Goal: Task Accomplishment & Management: Use online tool/utility

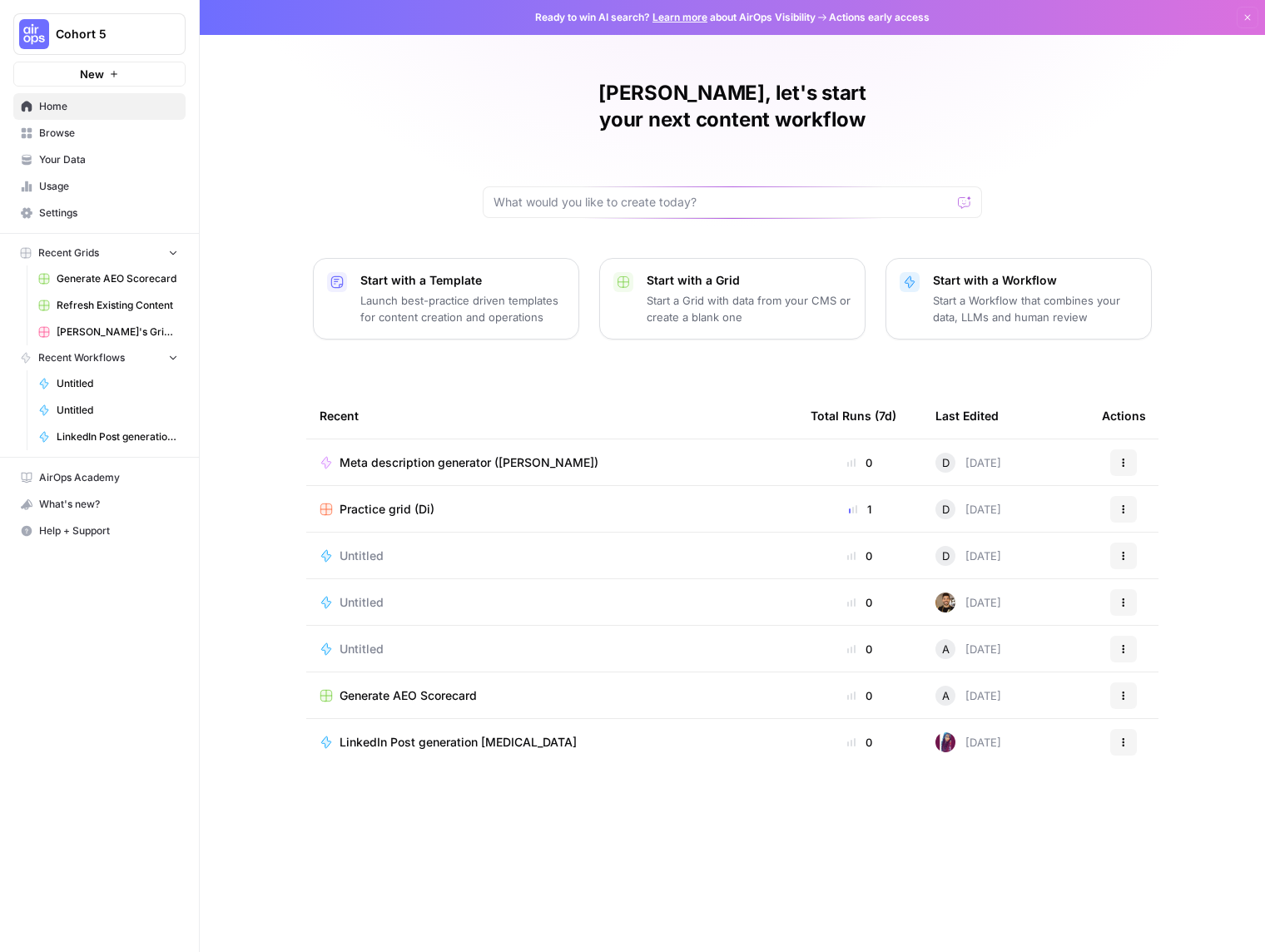
click at [62, 128] on span "Browse" at bounding box center [108, 133] width 139 height 15
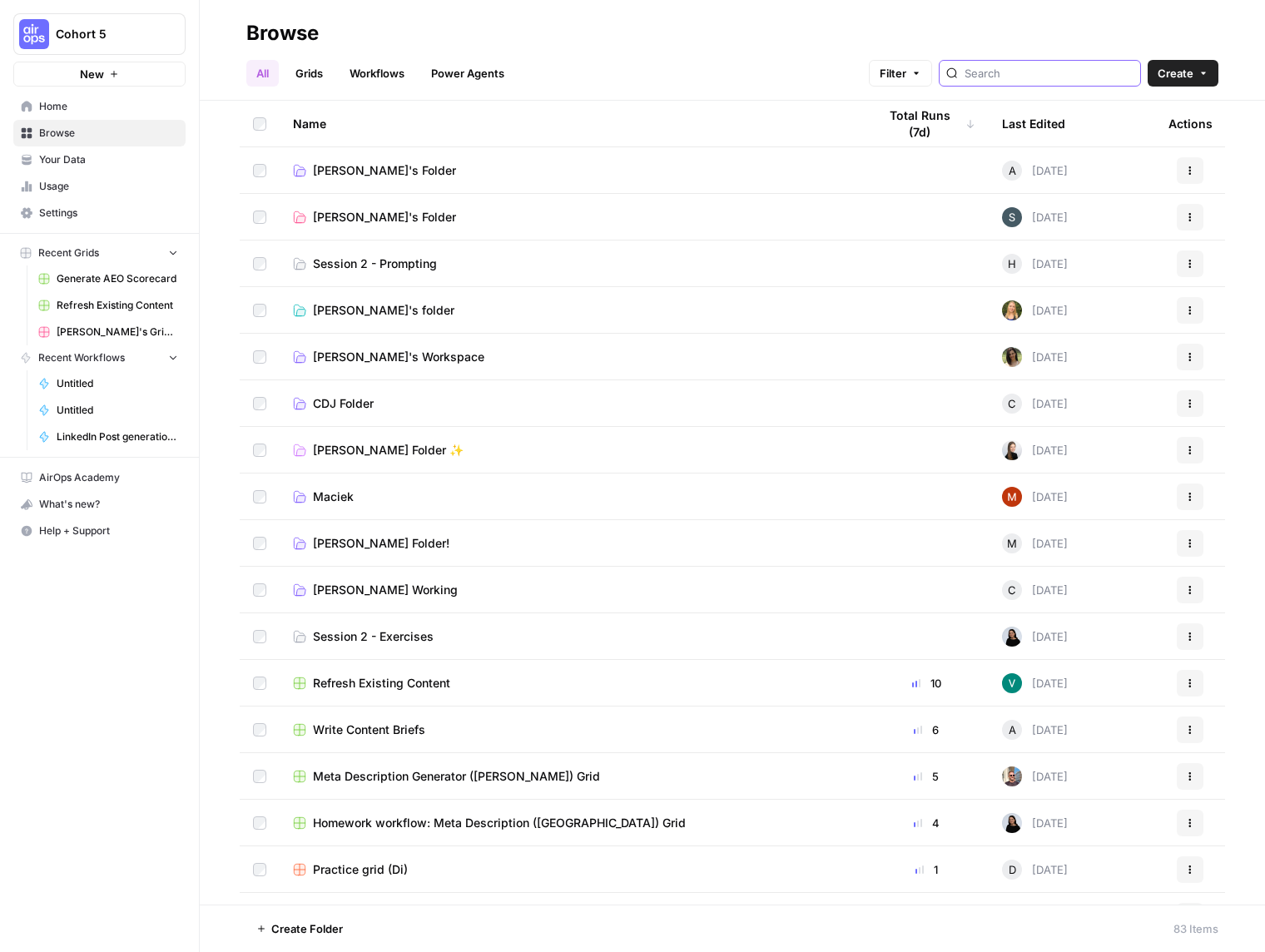
click at [1056, 72] on input "search" at bounding box center [1049, 73] width 169 height 17
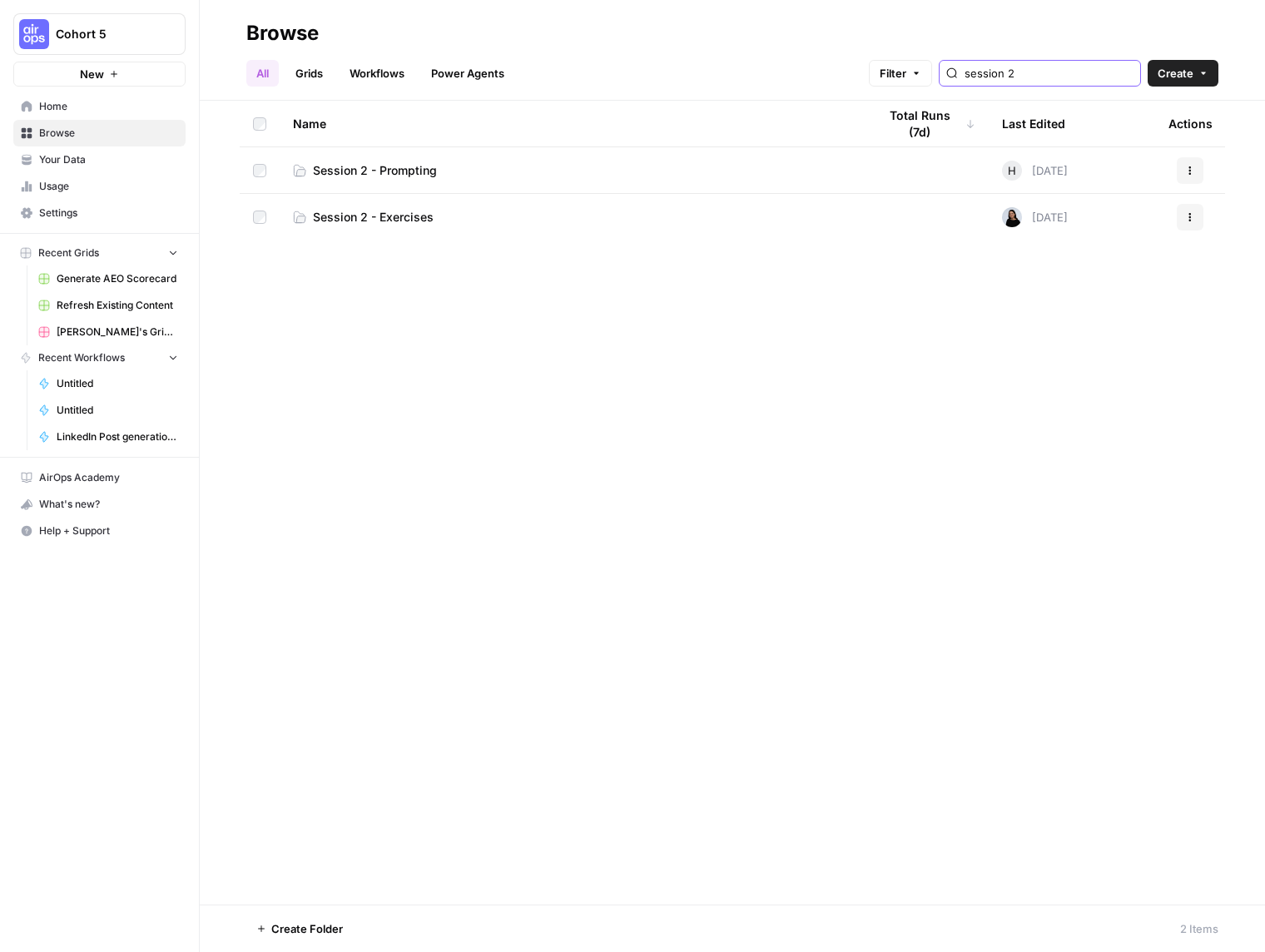
type input "session 2"
click at [416, 160] on td "Session 2 - Prompting" at bounding box center [571, 171] width 584 height 46
click at [410, 171] on span "Session 2 - Prompting" at bounding box center [374, 171] width 124 height 17
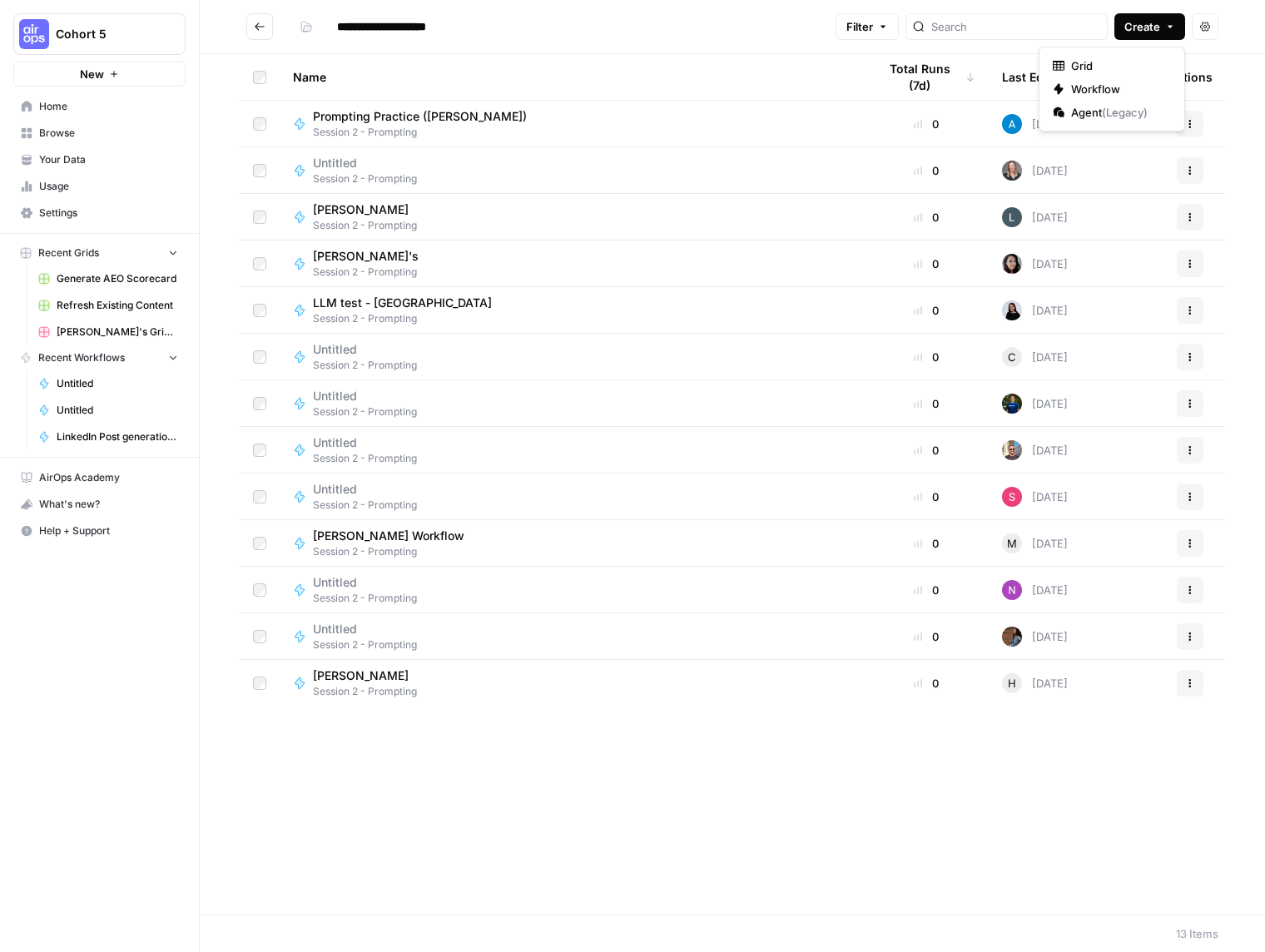
click at [1153, 23] on span "Create" at bounding box center [1142, 27] width 36 height 17
click at [1109, 90] on span "Workflow" at bounding box center [1117, 89] width 94 height 17
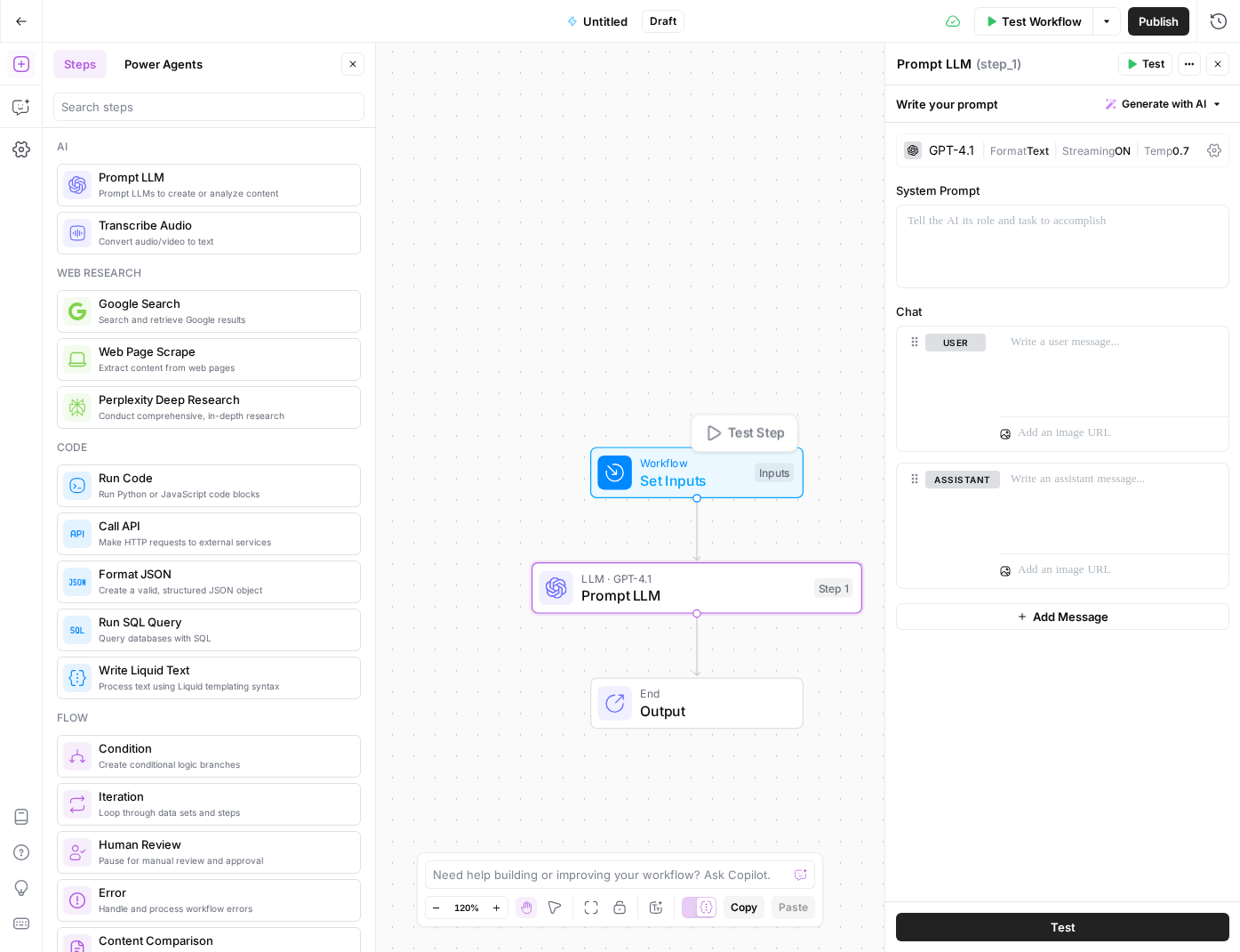
click at [669, 492] on div "Workflow Set Inputs Inputs Test Step" at bounding box center [697, 472] width 214 height 52
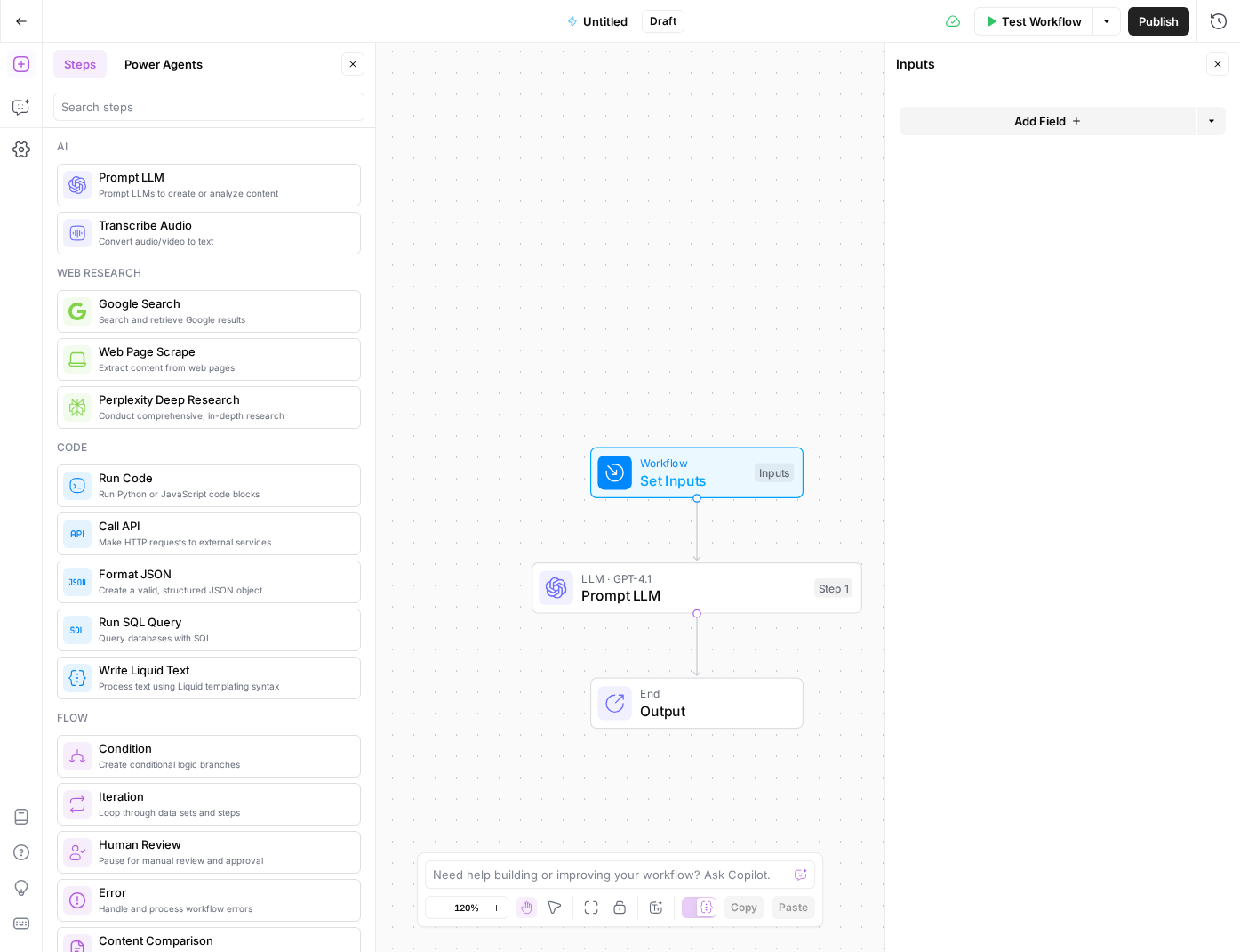
click at [1047, 122] on span "Add Field" at bounding box center [1040, 121] width 52 height 18
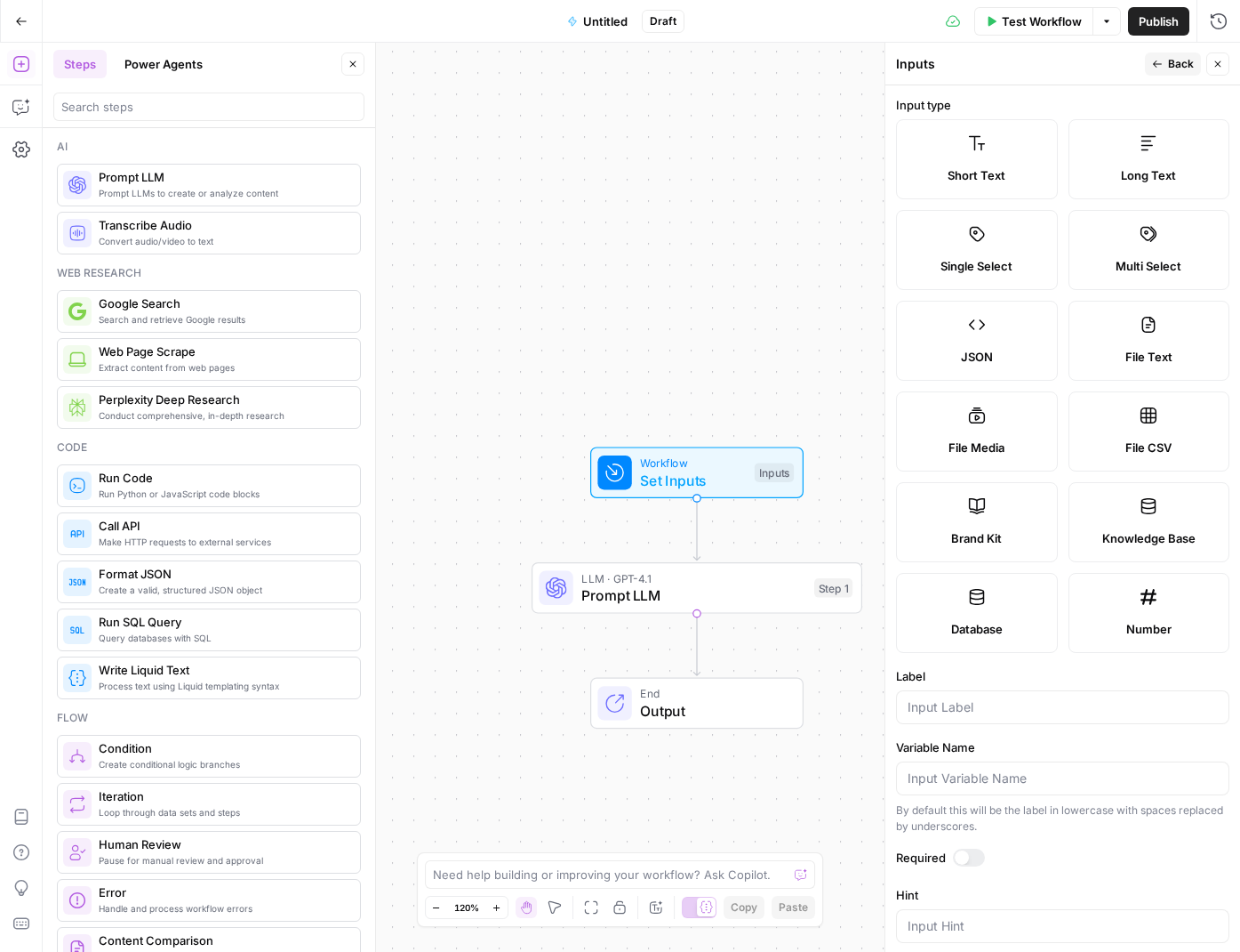
click at [965, 520] on label "Brand Kit" at bounding box center [976, 523] width 162 height 80
click at [984, 711] on input "Label" at bounding box center [1063, 707] width 311 height 18
type input "Brand kit"
click at [1172, 70] on span "Back" at bounding box center [1181, 64] width 25 height 16
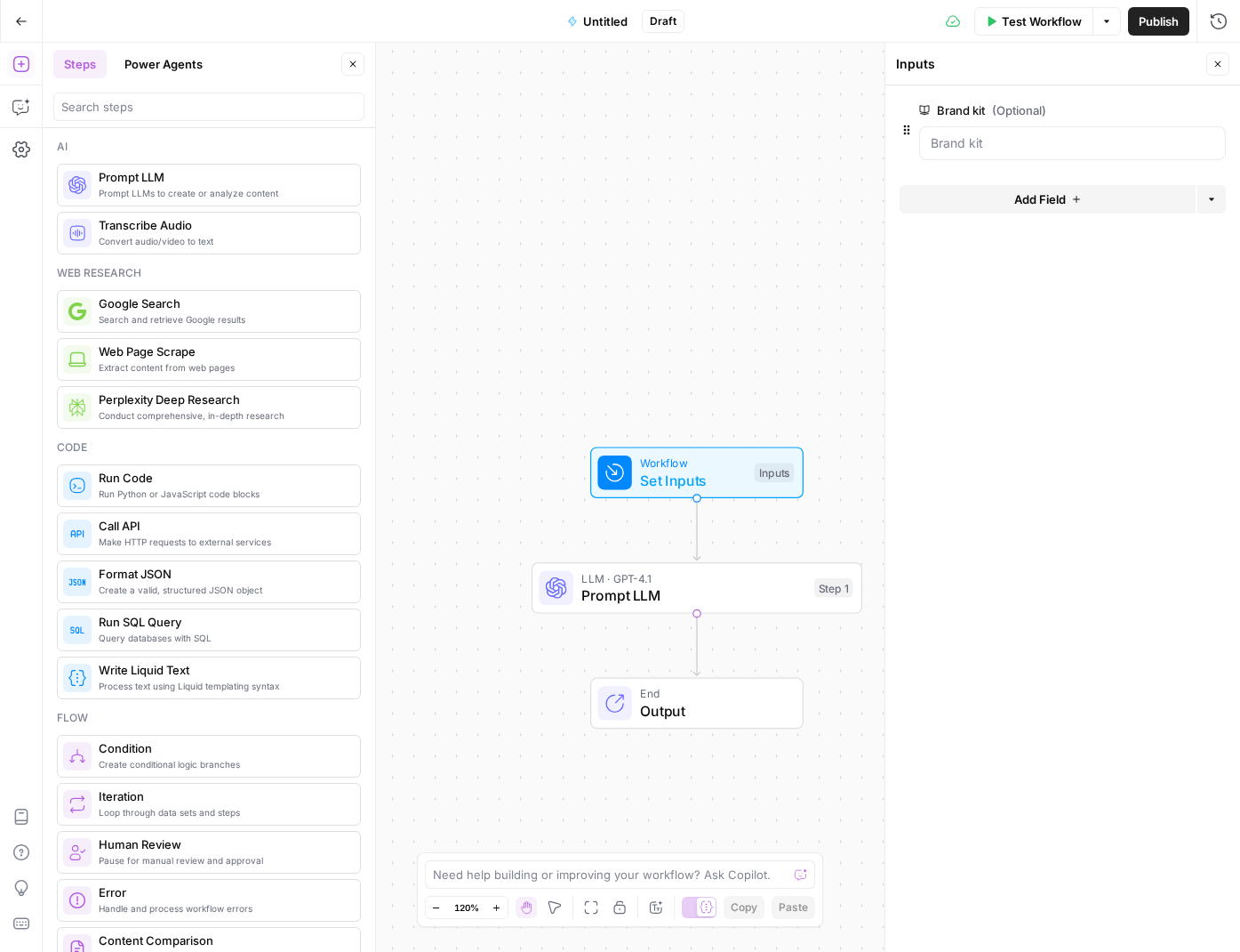
click at [1216, 68] on icon "button" at bounding box center [1217, 64] width 11 height 11
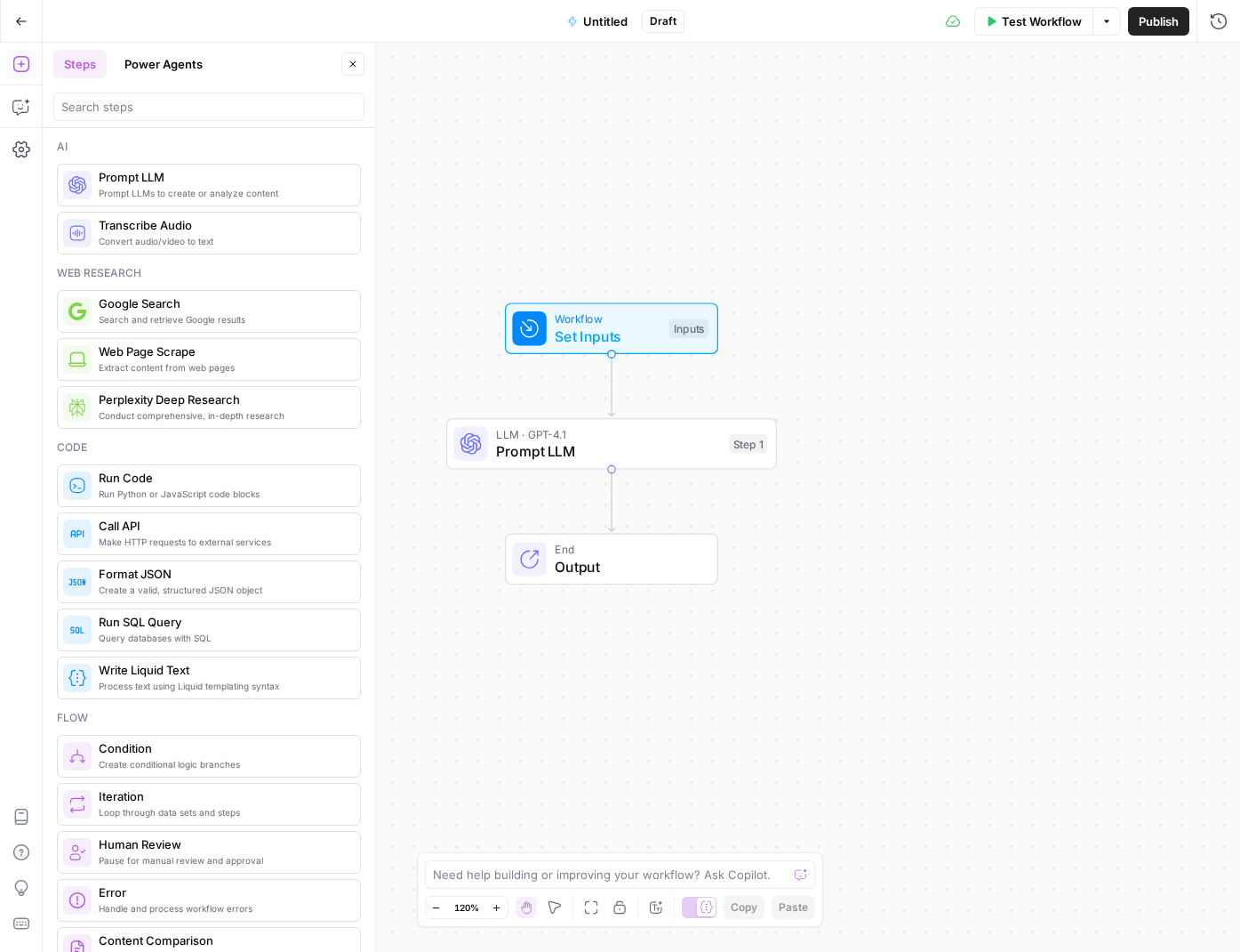
drag, startPoint x: 835, startPoint y: 425, endPoint x: 741, endPoint y: 302, distance: 154.8
click at [746, 302] on div "Workflow Set Inputs Inputs LLM · GPT-4.1 Prompt LLM Step 1 End Output" at bounding box center [642, 497] width 1198 height 909
click at [1003, 31] on button "Test Workflow" at bounding box center [1034, 21] width 120 height 28
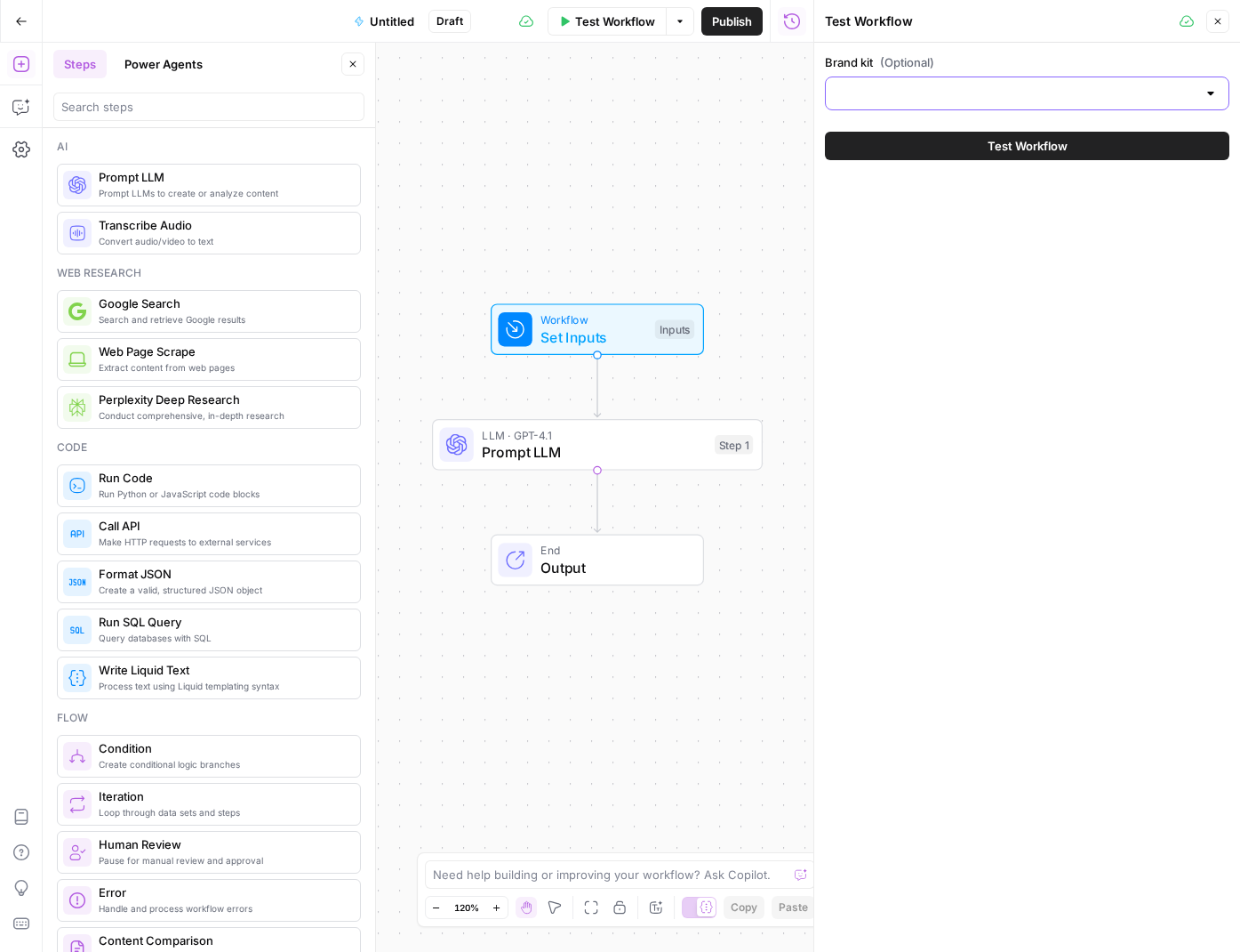
click at [1005, 88] on input "Brand kit (Optional)" at bounding box center [1017, 93] width 360 height 18
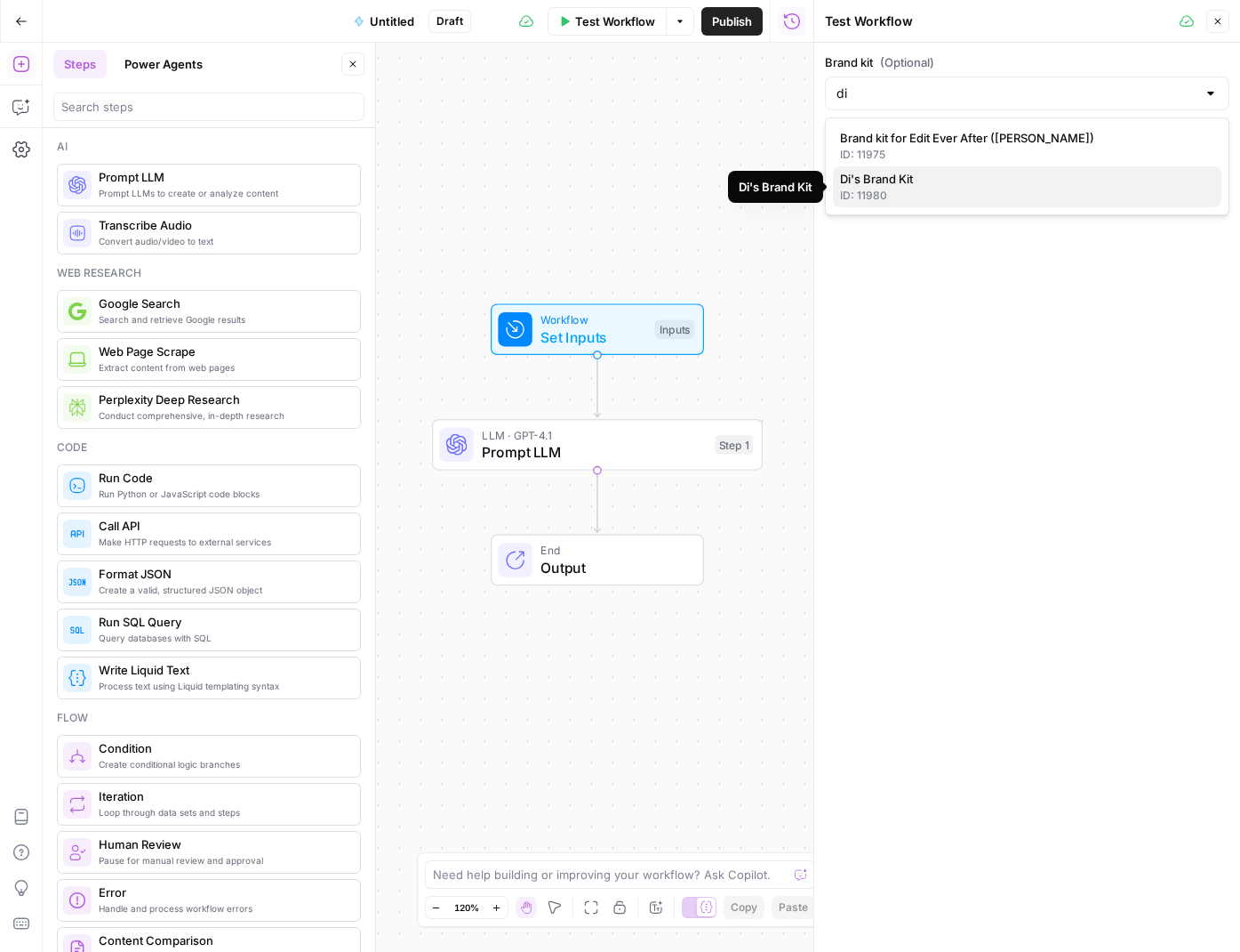
click at [895, 175] on span "Di's Brand Kit" at bounding box center [1023, 178] width 368 height 18
type input "Di's Brand Kit"
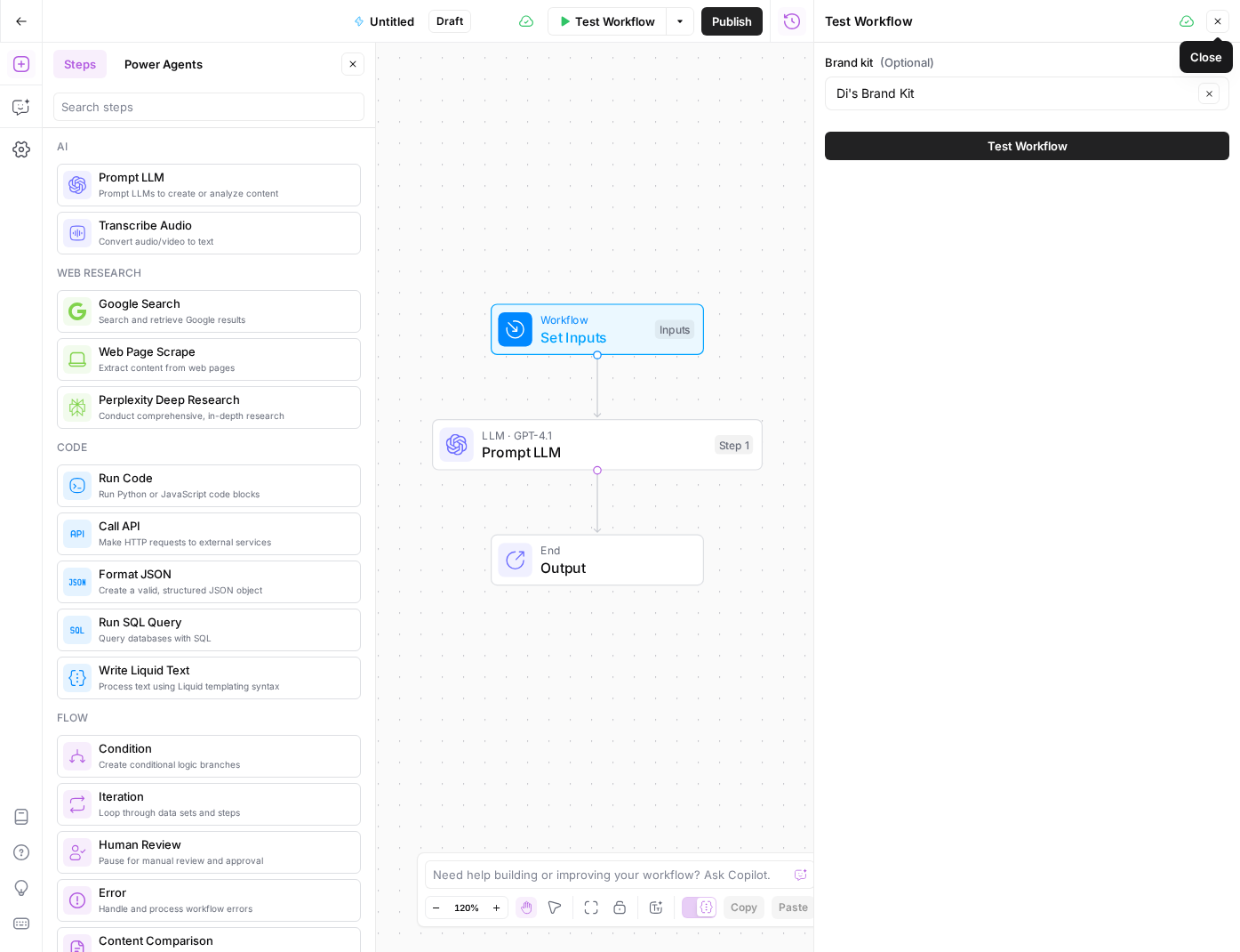
click at [1218, 16] on icon "button" at bounding box center [1217, 21] width 11 height 11
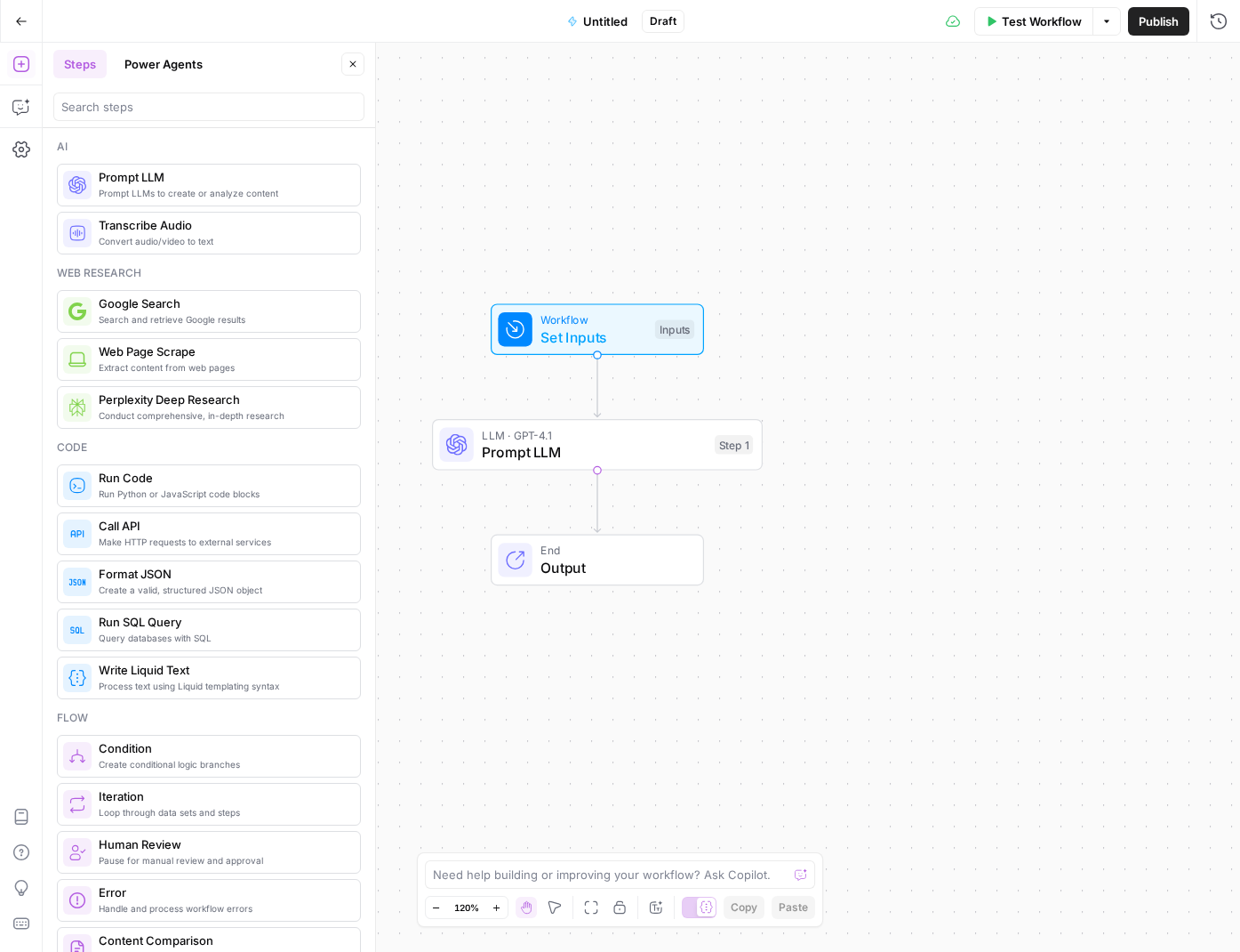
click at [621, 339] on span "Set Inputs" at bounding box center [594, 337] width 106 height 22
click at [1010, 139] on kit "Brand kit (Optional)" at bounding box center [1072, 143] width 283 height 18
click at [960, 152] on div at bounding box center [1072, 143] width 307 height 33
click at [1015, 23] on span "Test Workflow" at bounding box center [1042, 22] width 80 height 18
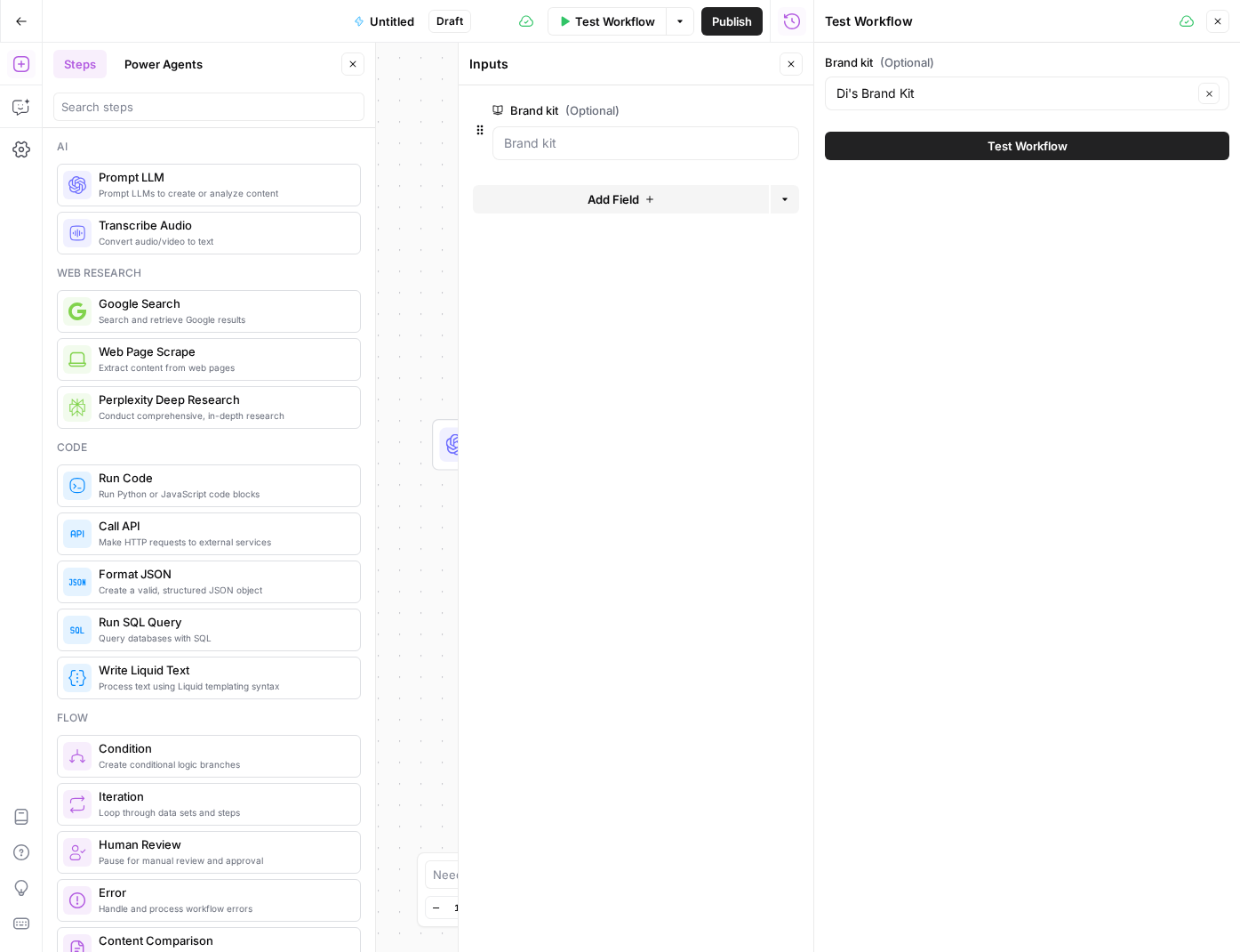
drag, startPoint x: 1223, startPoint y: 16, endPoint x: 1185, endPoint y: 22, distance: 38.5
click at [1223, 16] on button "Close" at bounding box center [1218, 22] width 24 height 24
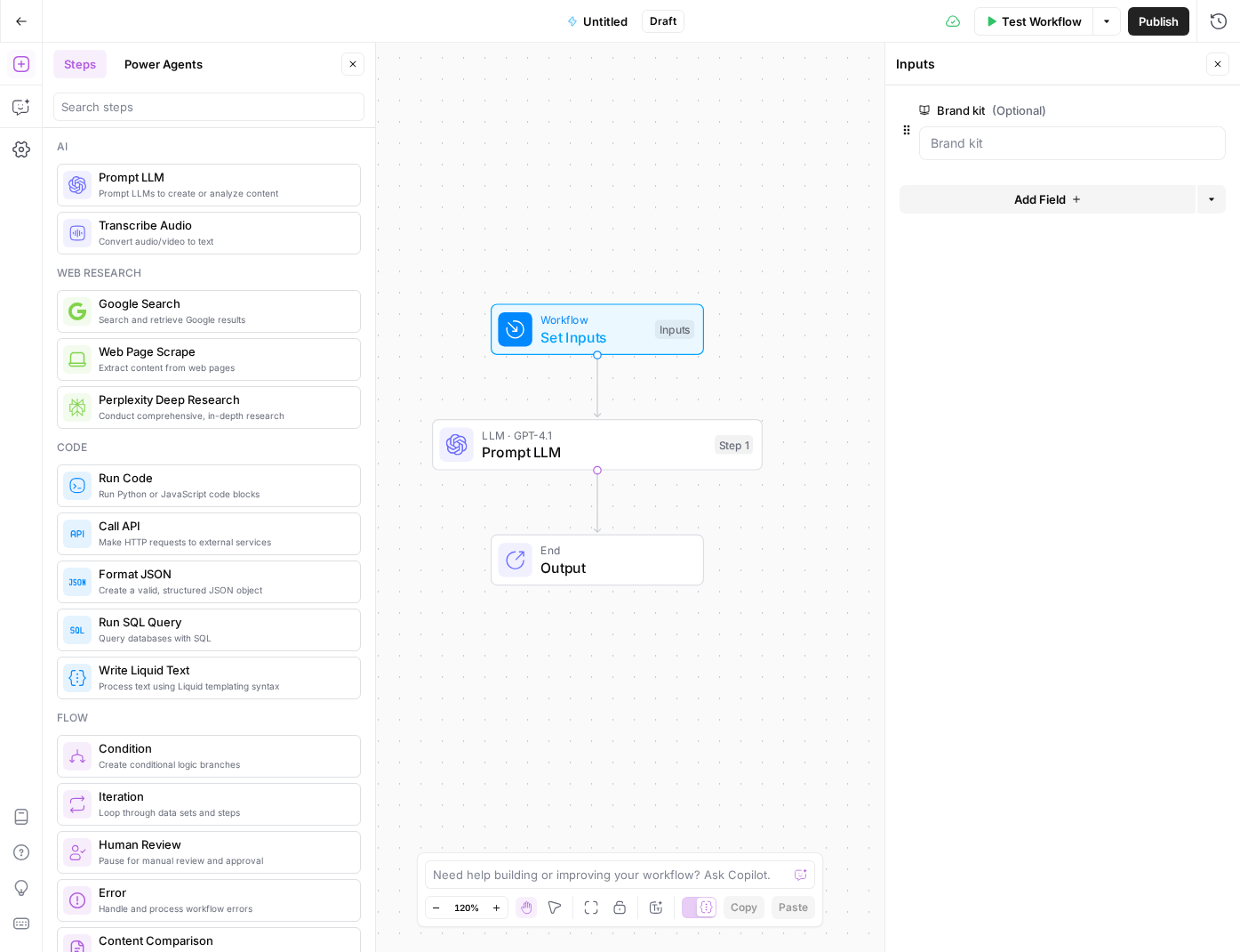
drag, startPoint x: 1222, startPoint y: 69, endPoint x: 1173, endPoint y: 71, distance: 49.0
click at [1222, 69] on icon "button" at bounding box center [1217, 64] width 11 height 11
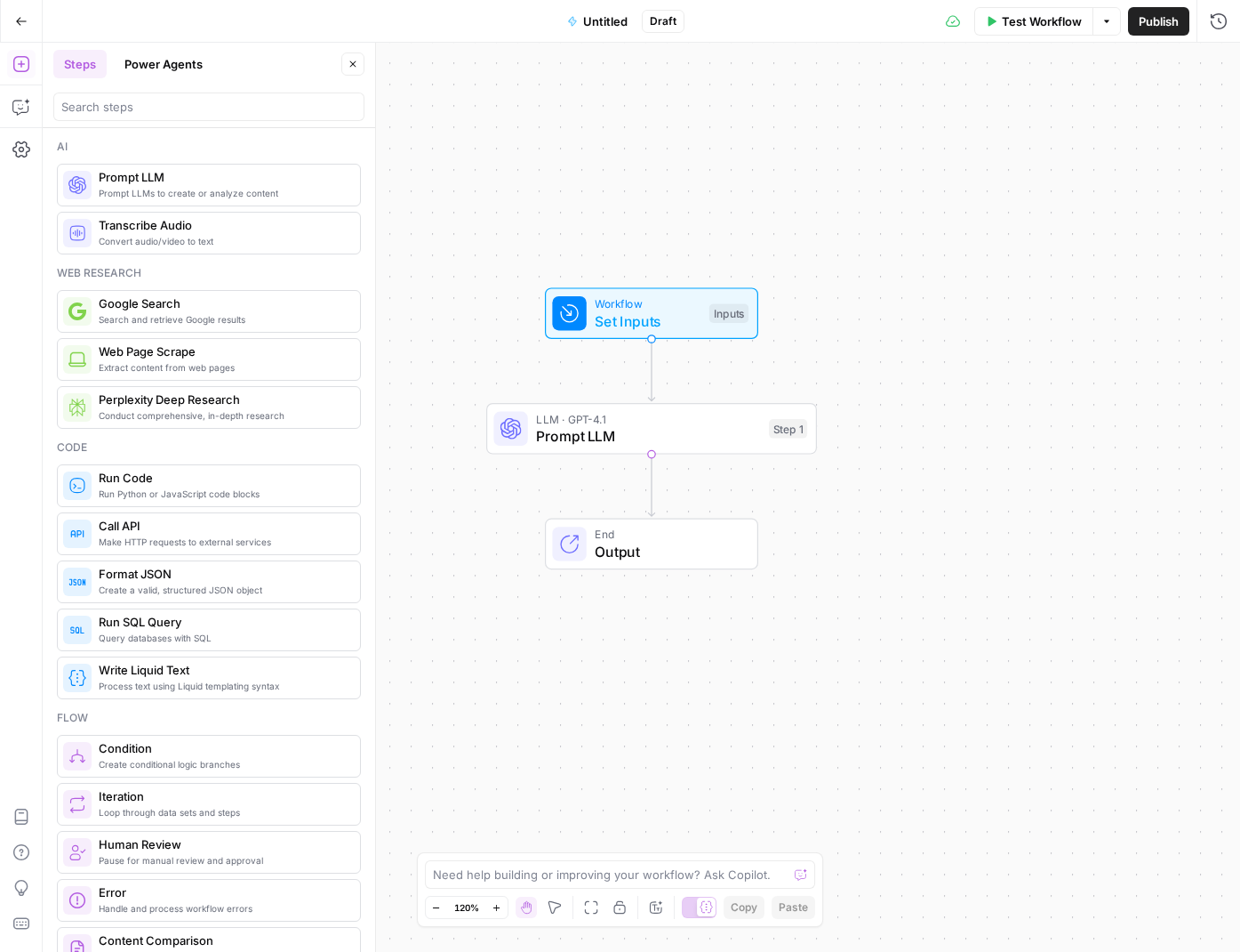
drag, startPoint x: 813, startPoint y: 206, endPoint x: 855, endPoint y: 196, distance: 43.2
click at [855, 196] on div "Workflow Set Inputs Inputs LLM · GPT-4.1 Prompt LLM Step 1 End Output" at bounding box center [642, 497] width 1198 height 909
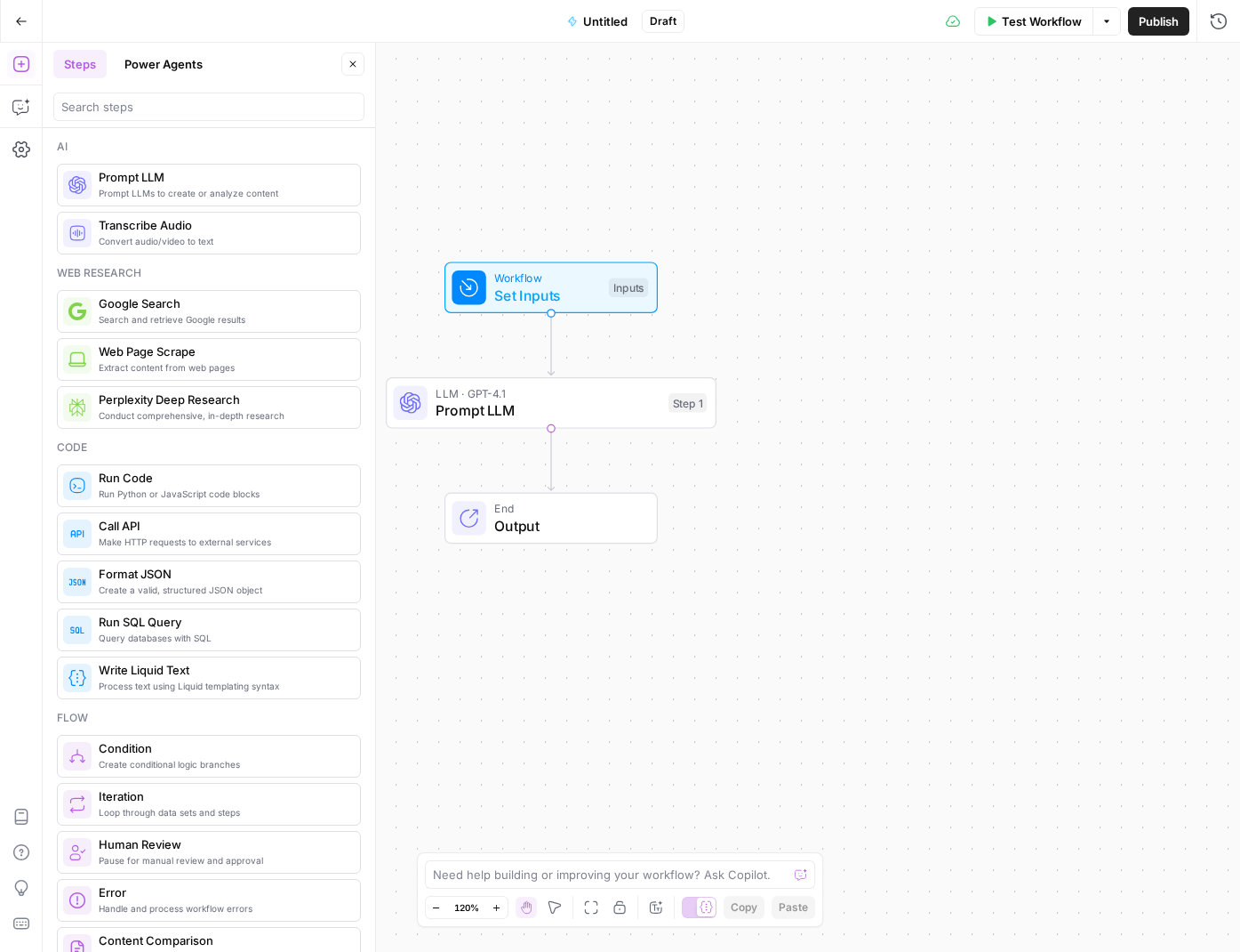
drag, startPoint x: 798, startPoint y: 193, endPoint x: 738, endPoint y: 172, distance: 63.6
click at [738, 172] on div "Workflow Set Inputs Inputs LLM · GPT-4.1 Prompt LLM Step 1 End Output" at bounding box center [642, 497] width 1198 height 909
click at [596, 406] on span "Prompt LLM" at bounding box center [547, 410] width 224 height 22
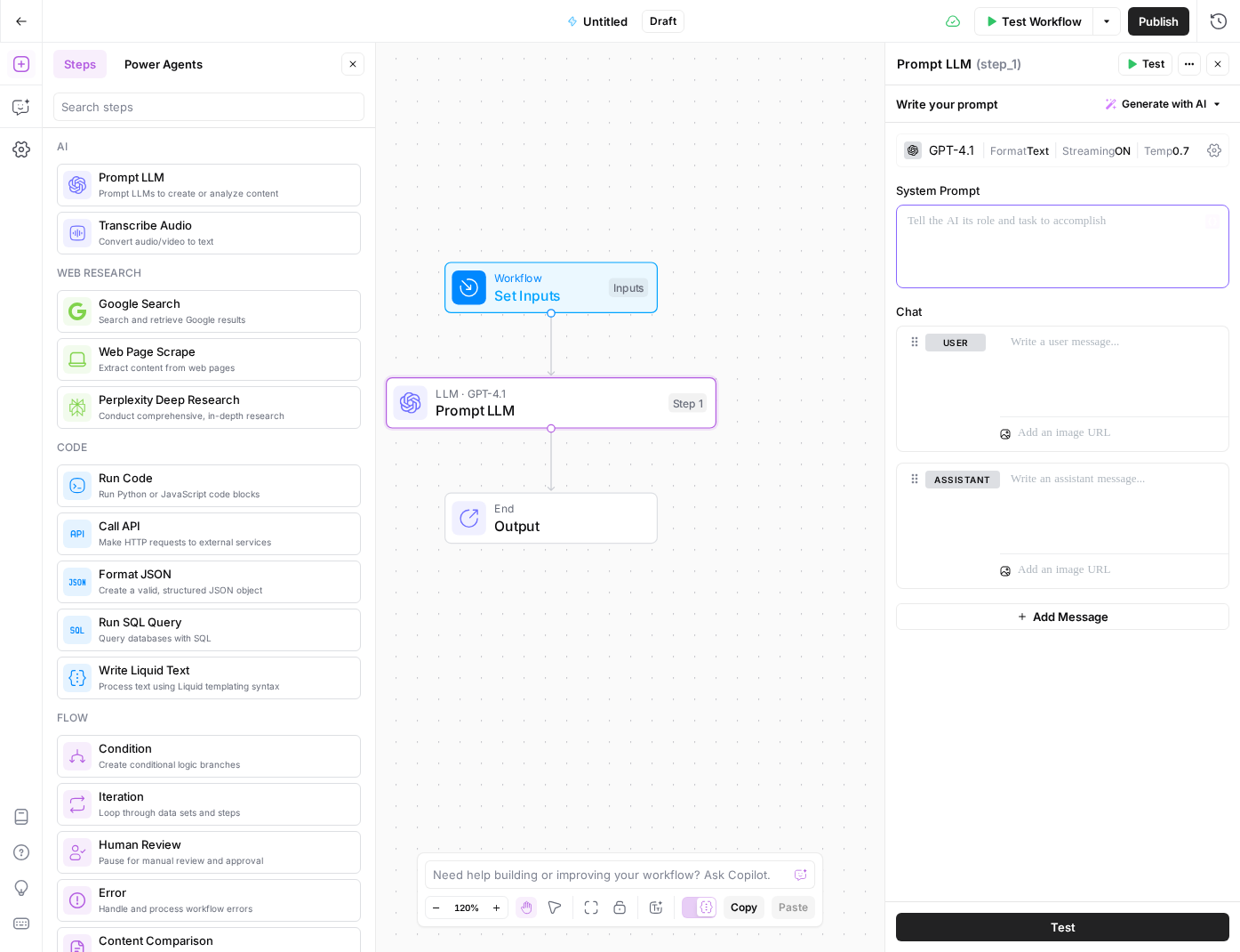
click at [1011, 263] on div at bounding box center [1063, 246] width 331 height 81
click at [1010, 354] on div at bounding box center [1115, 367] width 228 height 81
click at [1144, 56] on span "Test" at bounding box center [1154, 64] width 23 height 16
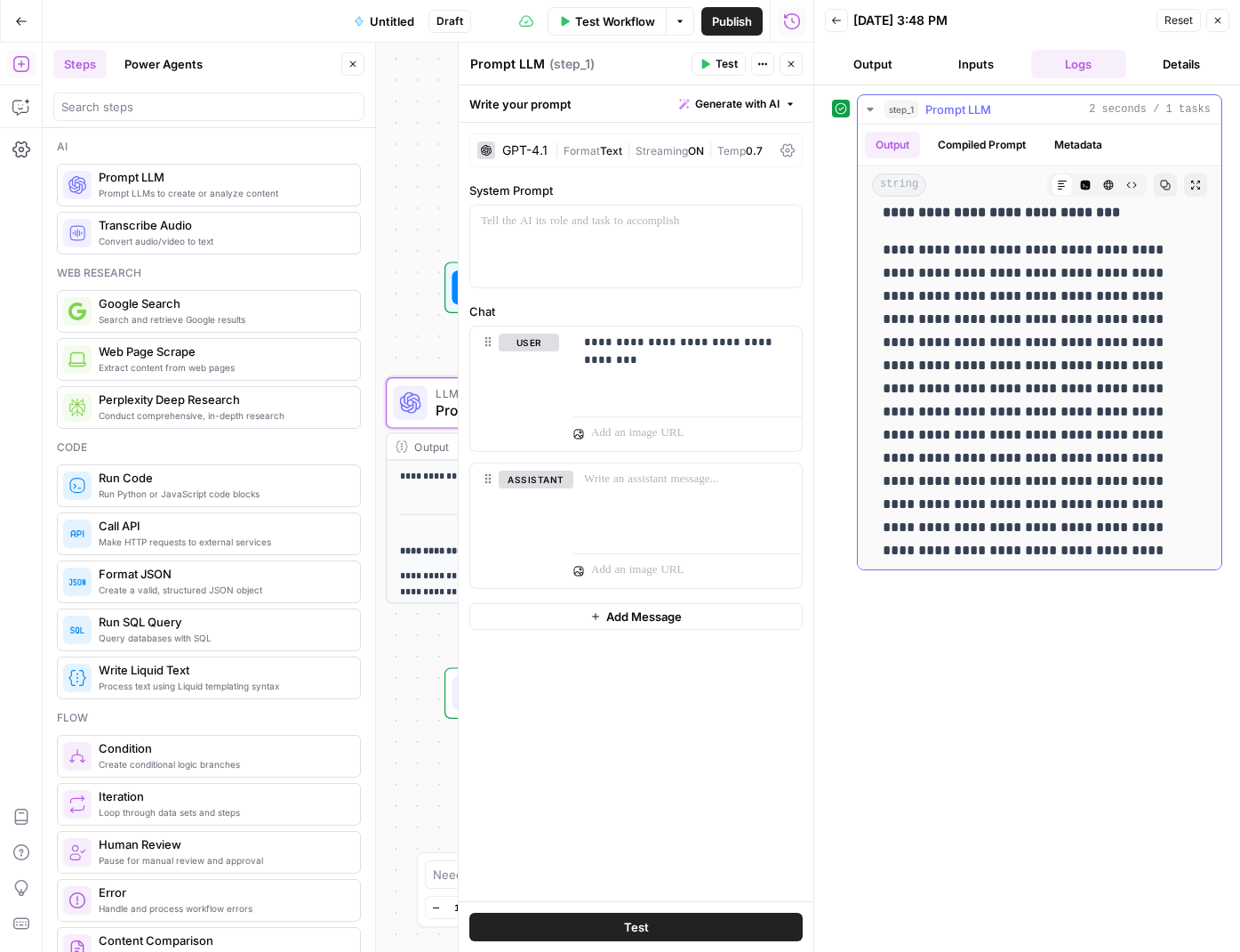
scroll to position [133, 0]
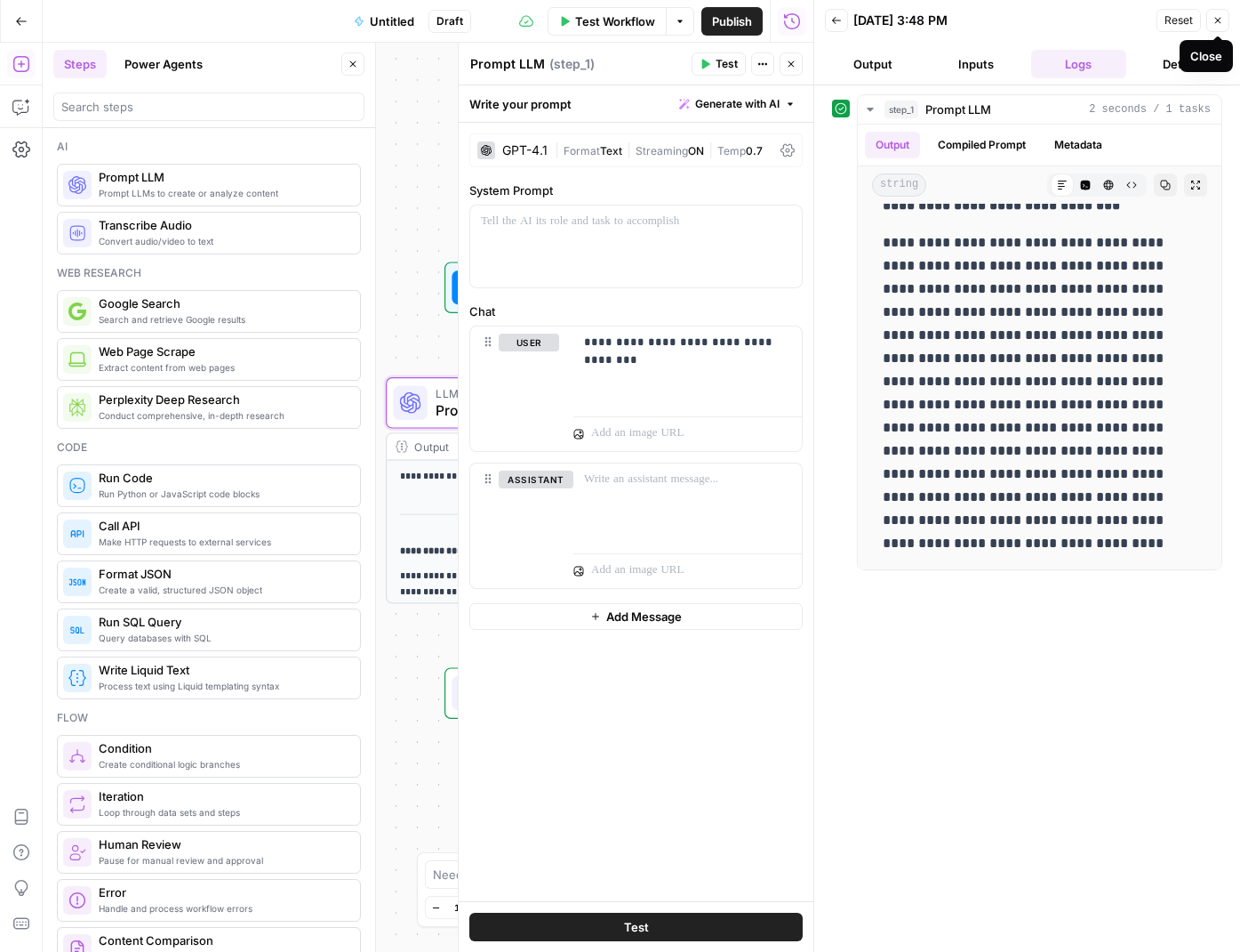
click at [1217, 19] on icon "button" at bounding box center [1217, 20] width 11 height 11
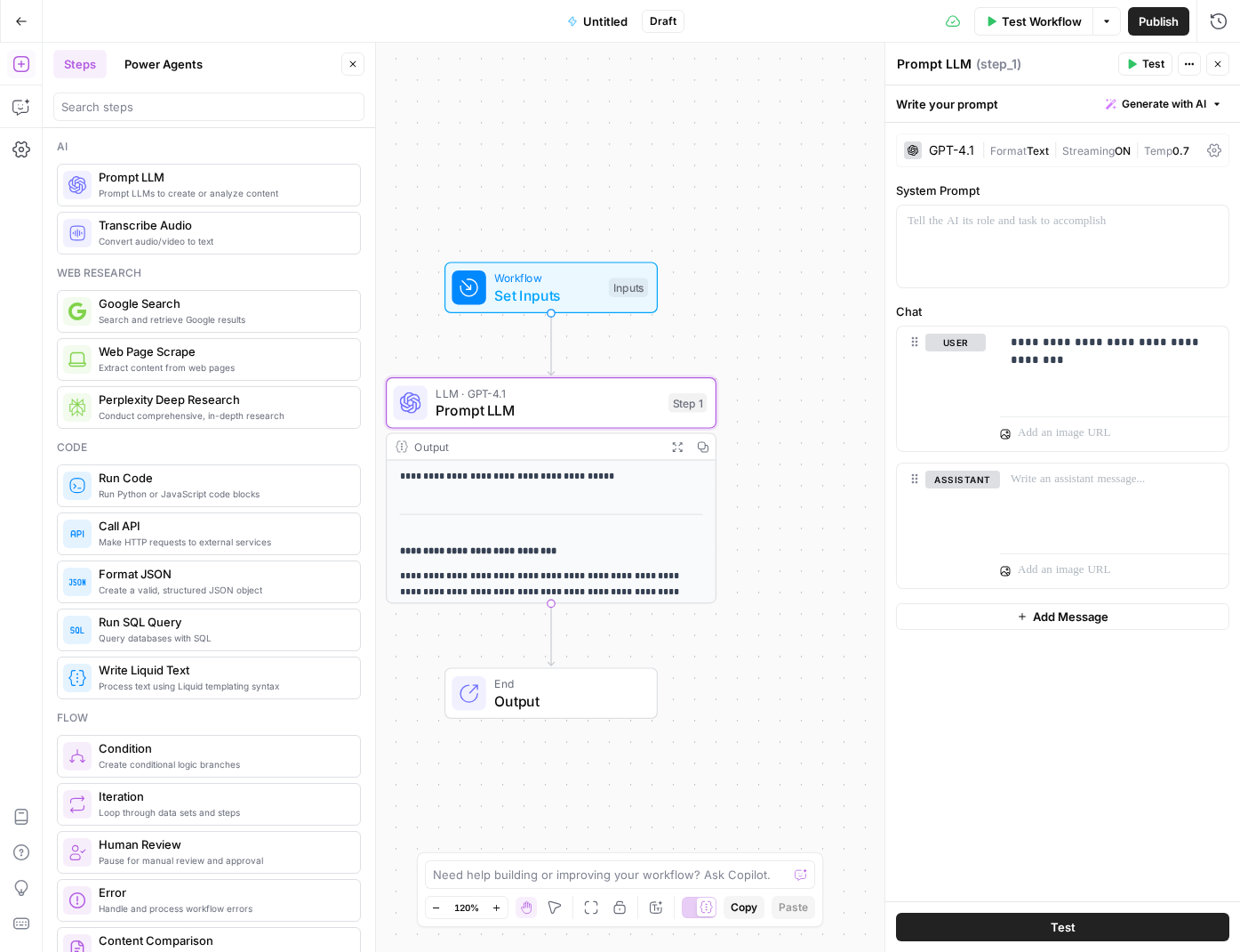
click at [607, 399] on span "Prompt LLM" at bounding box center [547, 410] width 224 height 22
click at [1056, 335] on p "**********" at bounding box center [1114, 351] width 207 height 35
click at [1106, 355] on p "**********" at bounding box center [1114, 351] width 207 height 35
click at [1146, 60] on span "Test" at bounding box center [1154, 64] width 23 height 16
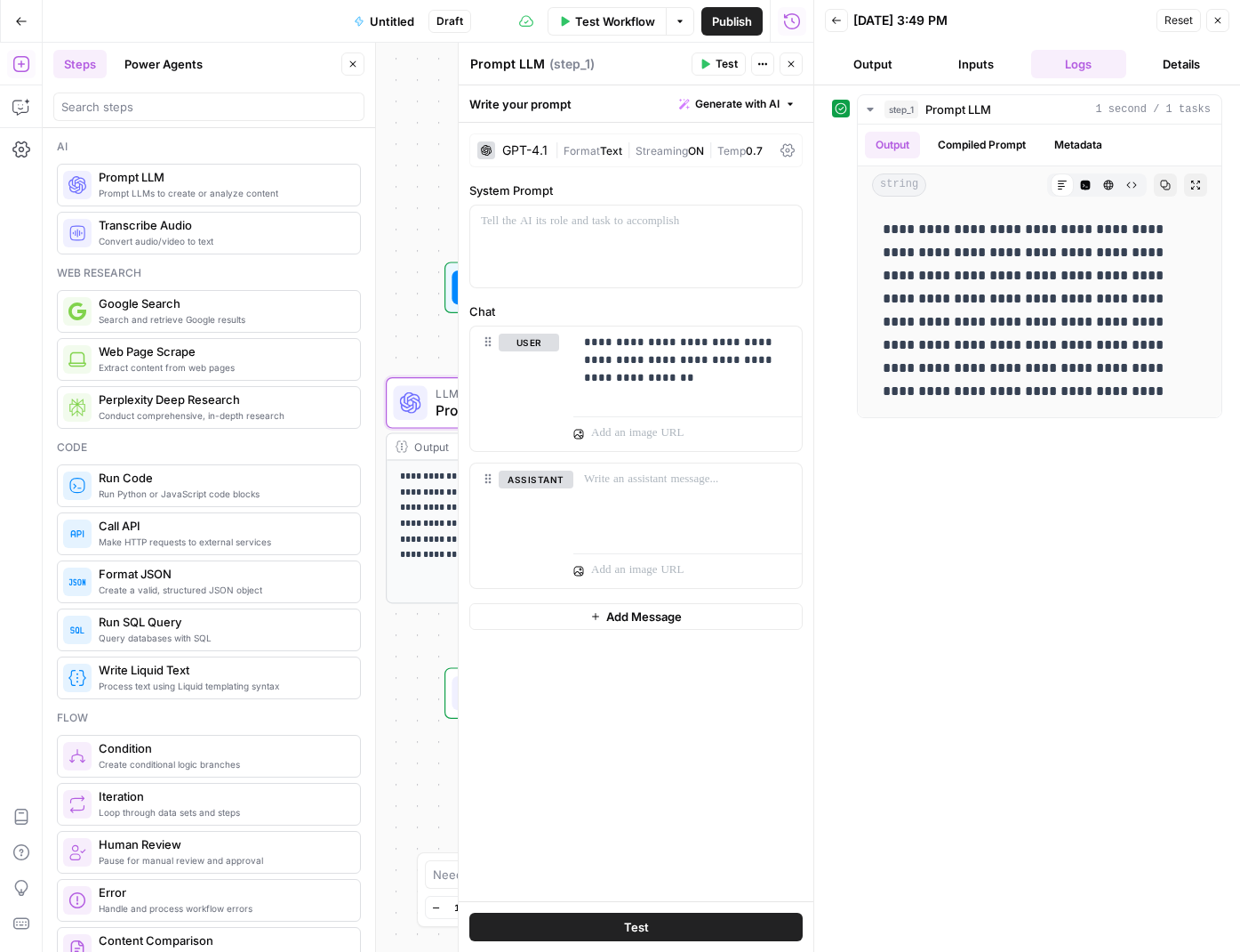
click at [520, 154] on div "GPT-4.1" at bounding box center [525, 150] width 45 height 13
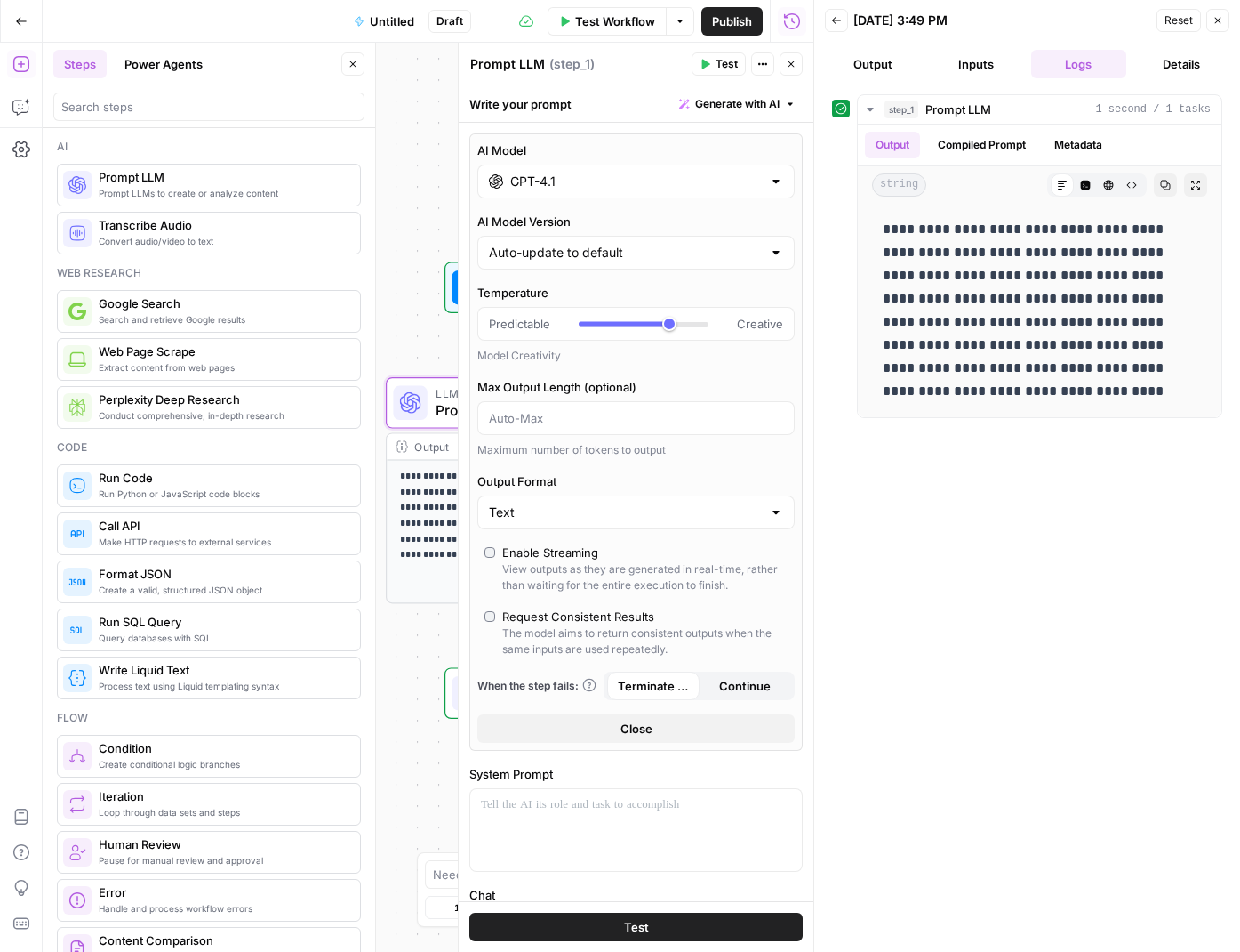
click at [551, 181] on input "GPT-4.1" at bounding box center [636, 181] width 252 height 18
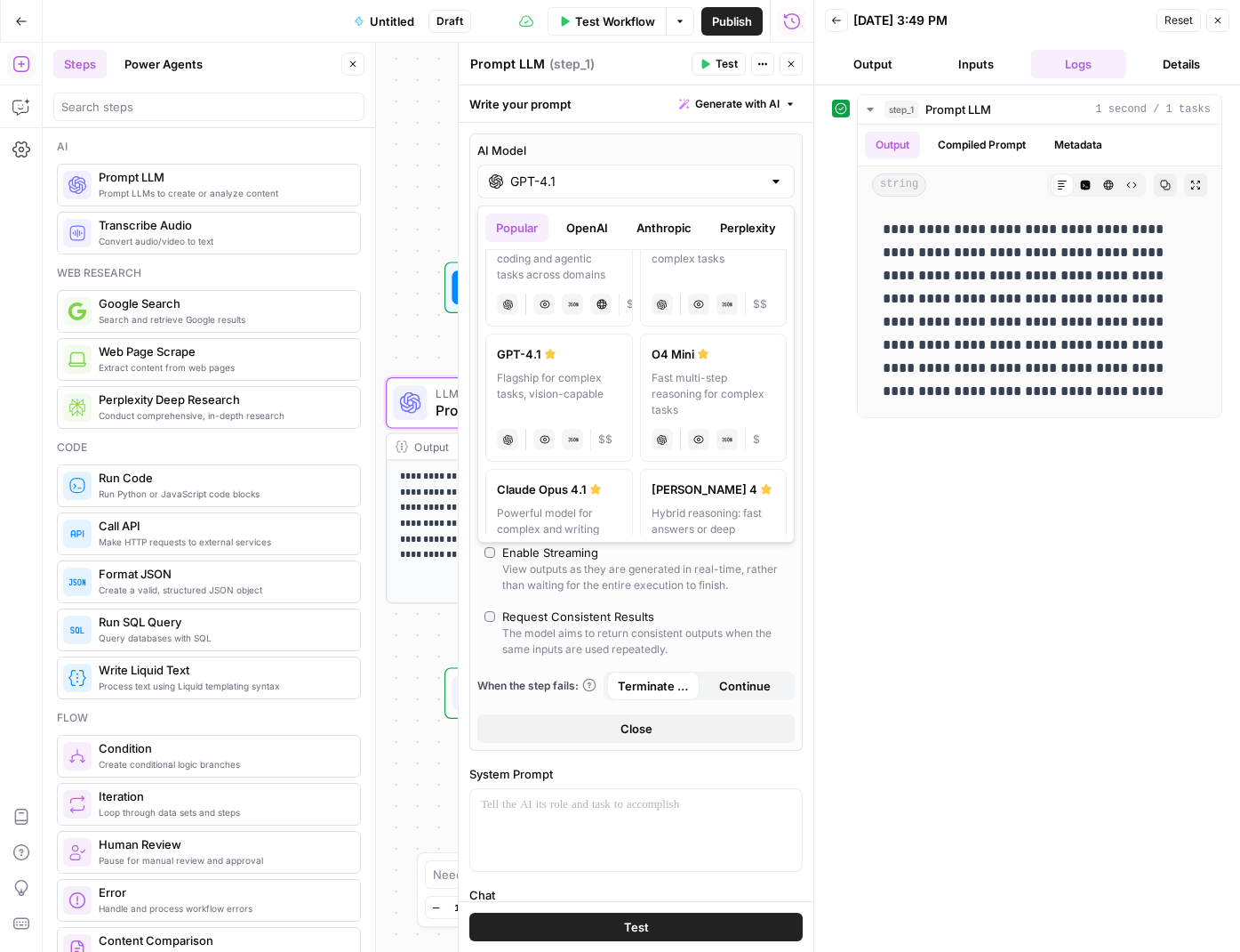
scroll to position [175, 0]
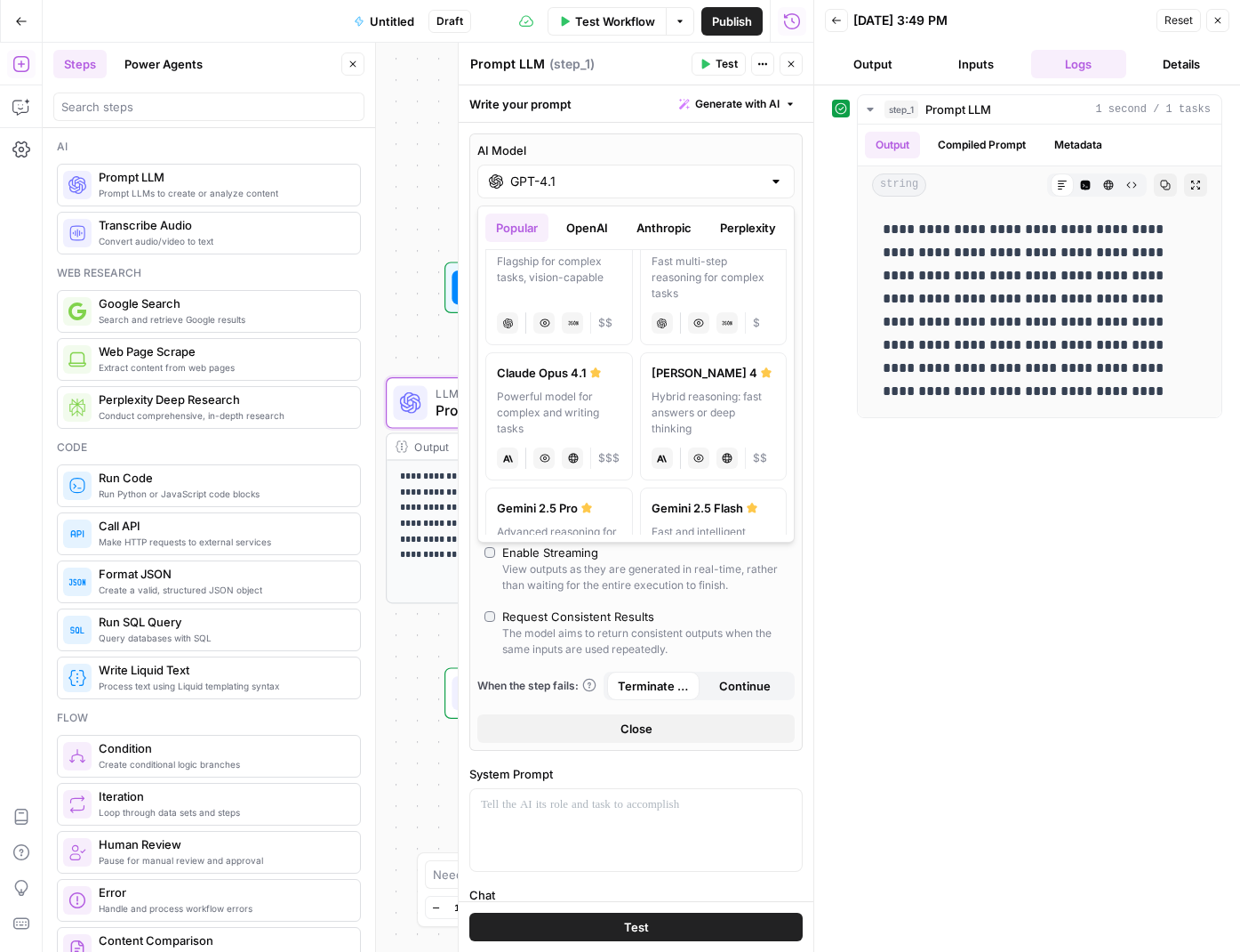
click at [729, 411] on div "Hybrid reasoning: fast answers or deep thinking" at bounding box center [714, 412] width 124 height 48
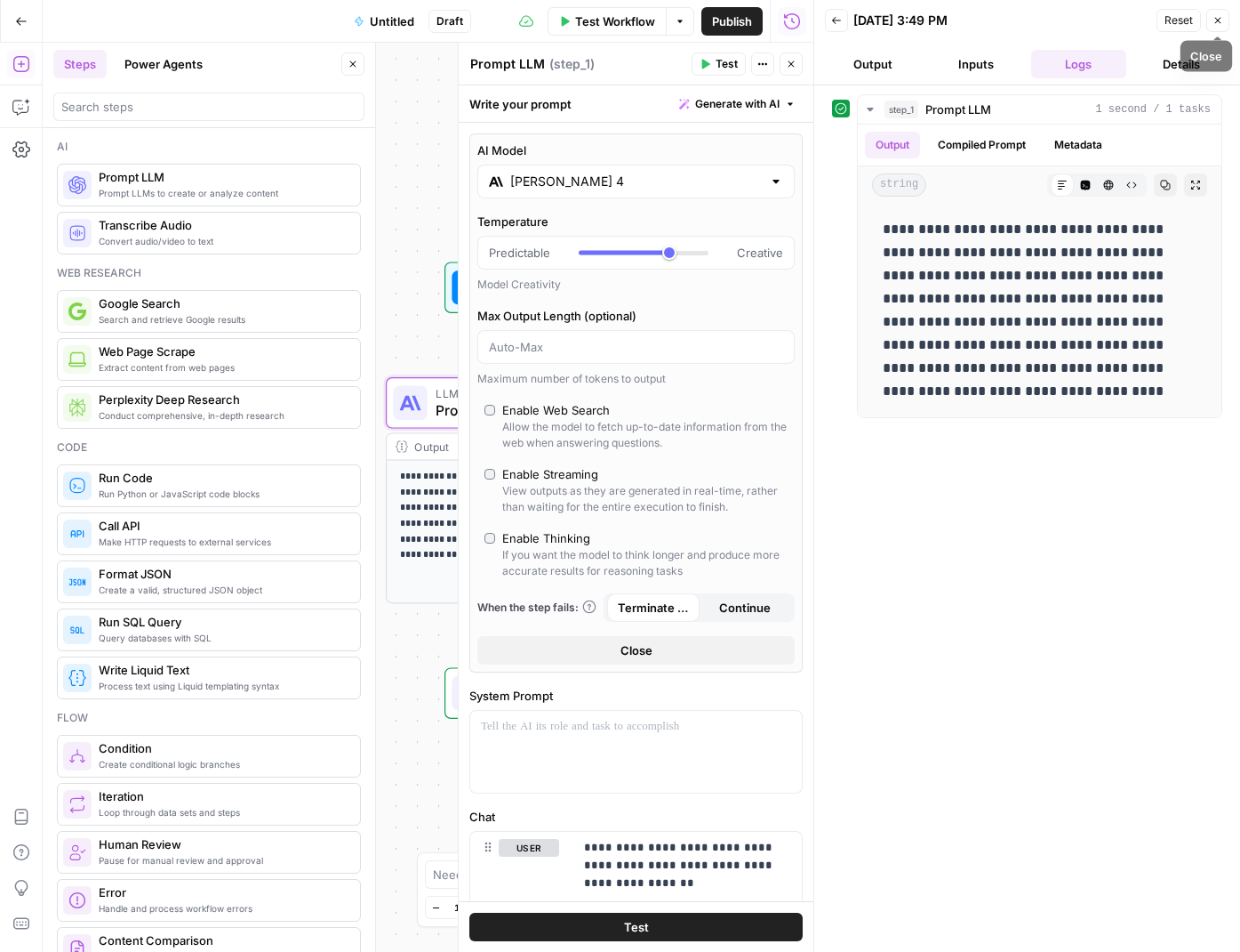
click at [1213, 20] on icon "button" at bounding box center [1217, 20] width 11 height 11
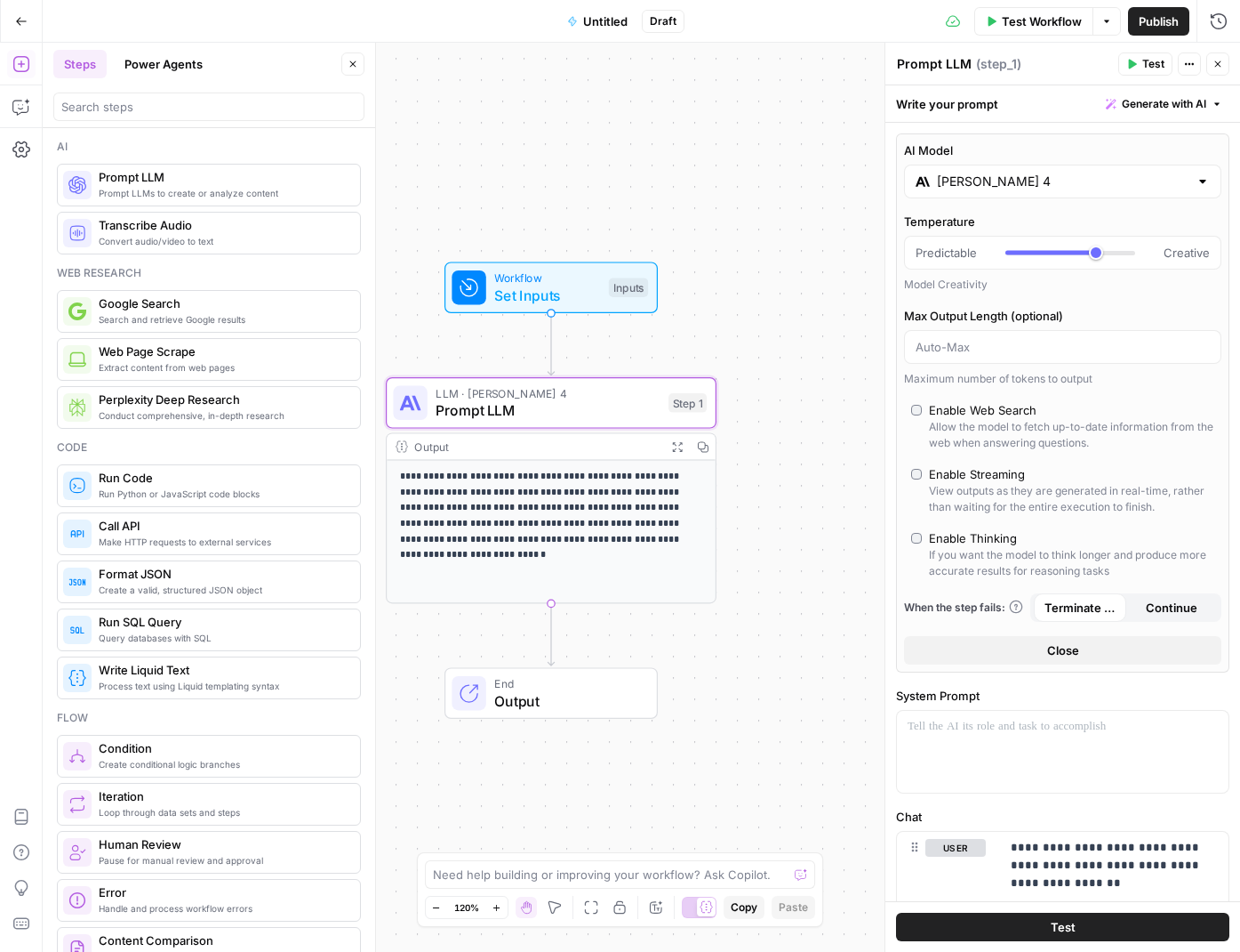
click at [608, 511] on p "**********" at bounding box center [551, 508] width 303 height 78
click at [602, 407] on span "Prompt LLM" at bounding box center [547, 410] width 224 height 22
click at [1144, 56] on span "Test" at bounding box center [1154, 64] width 23 height 16
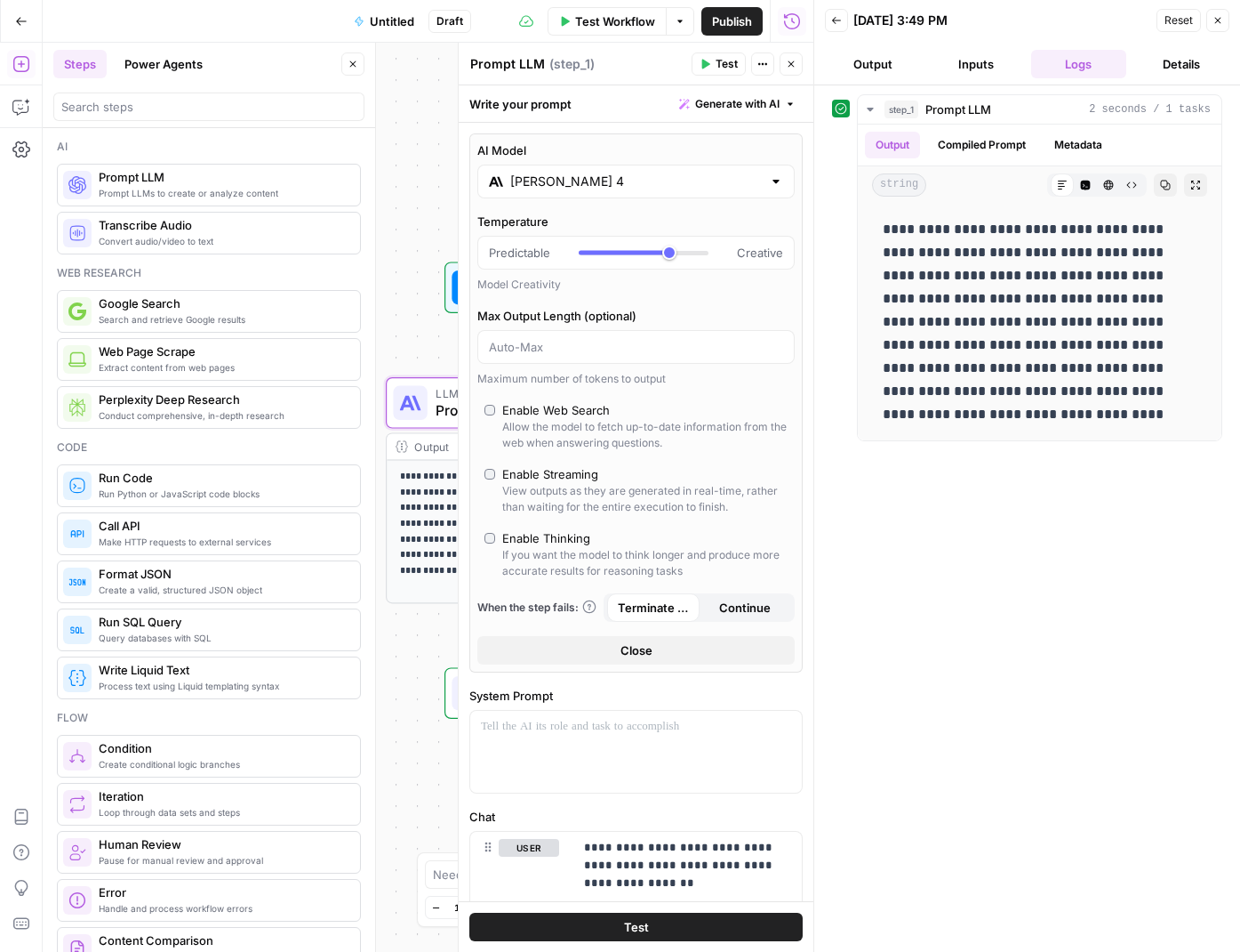
click at [1224, 19] on button "Close" at bounding box center [1218, 21] width 24 height 24
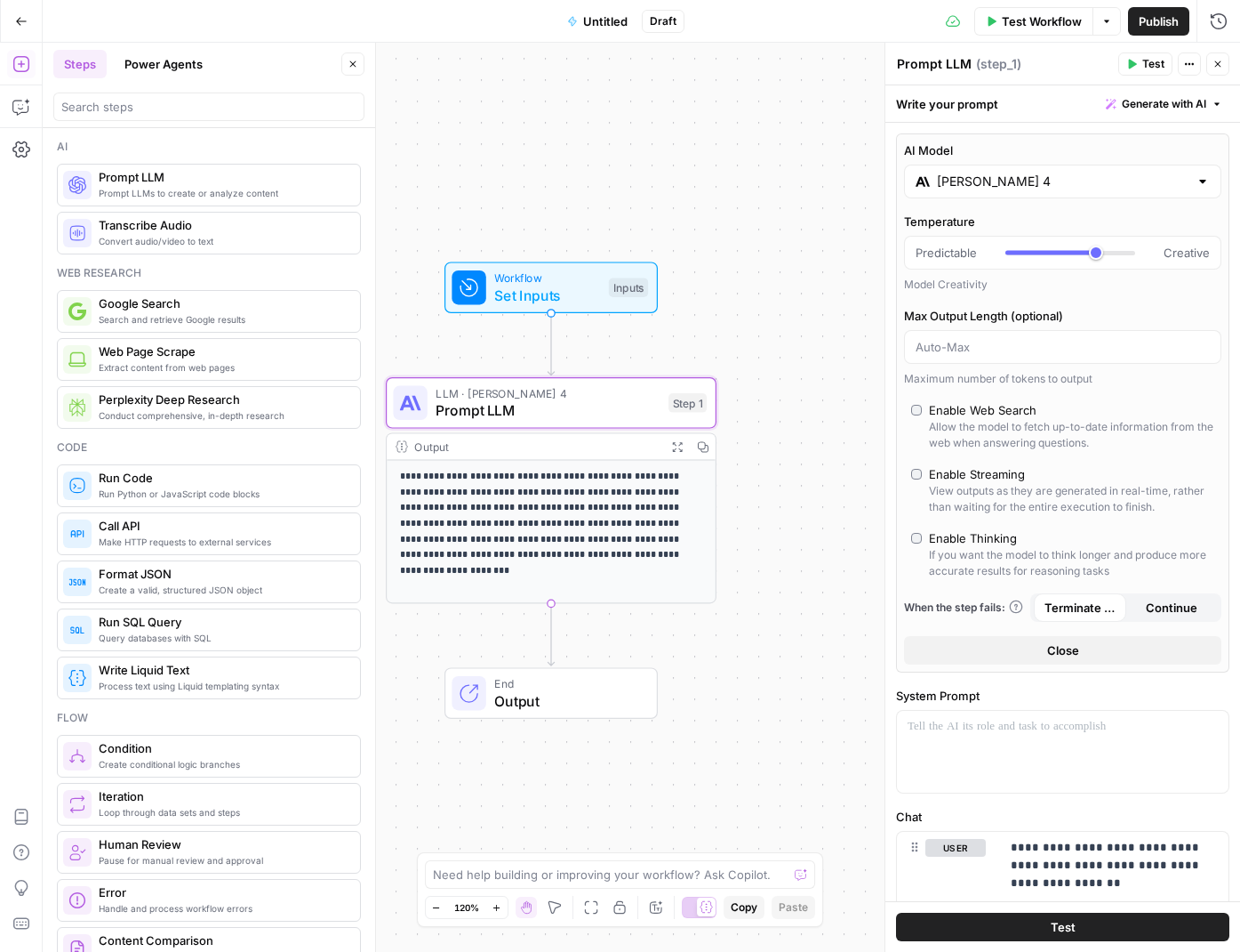
click at [1018, 192] on div "[PERSON_NAME] 4" at bounding box center [1064, 181] width 318 height 33
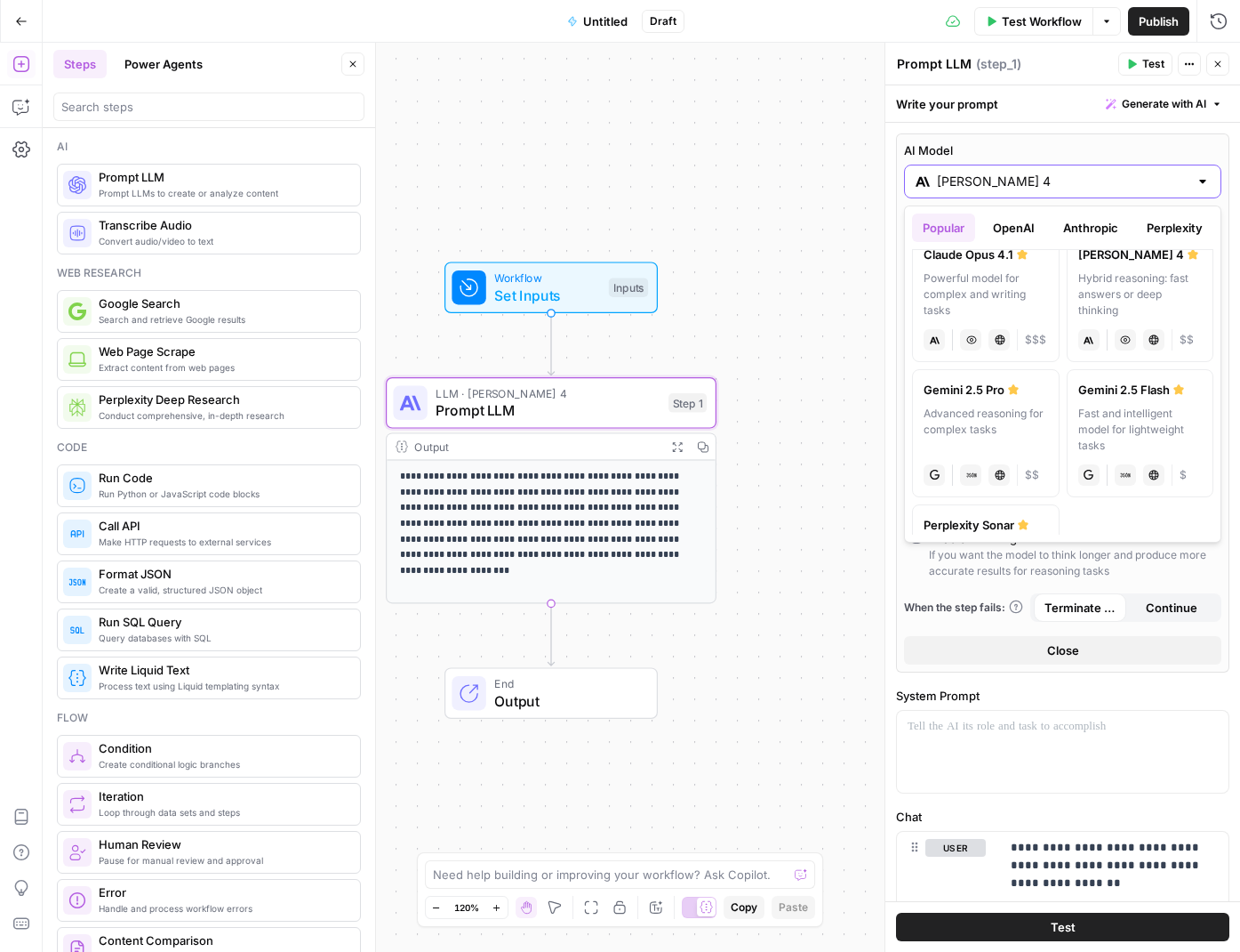
scroll to position [318, 0]
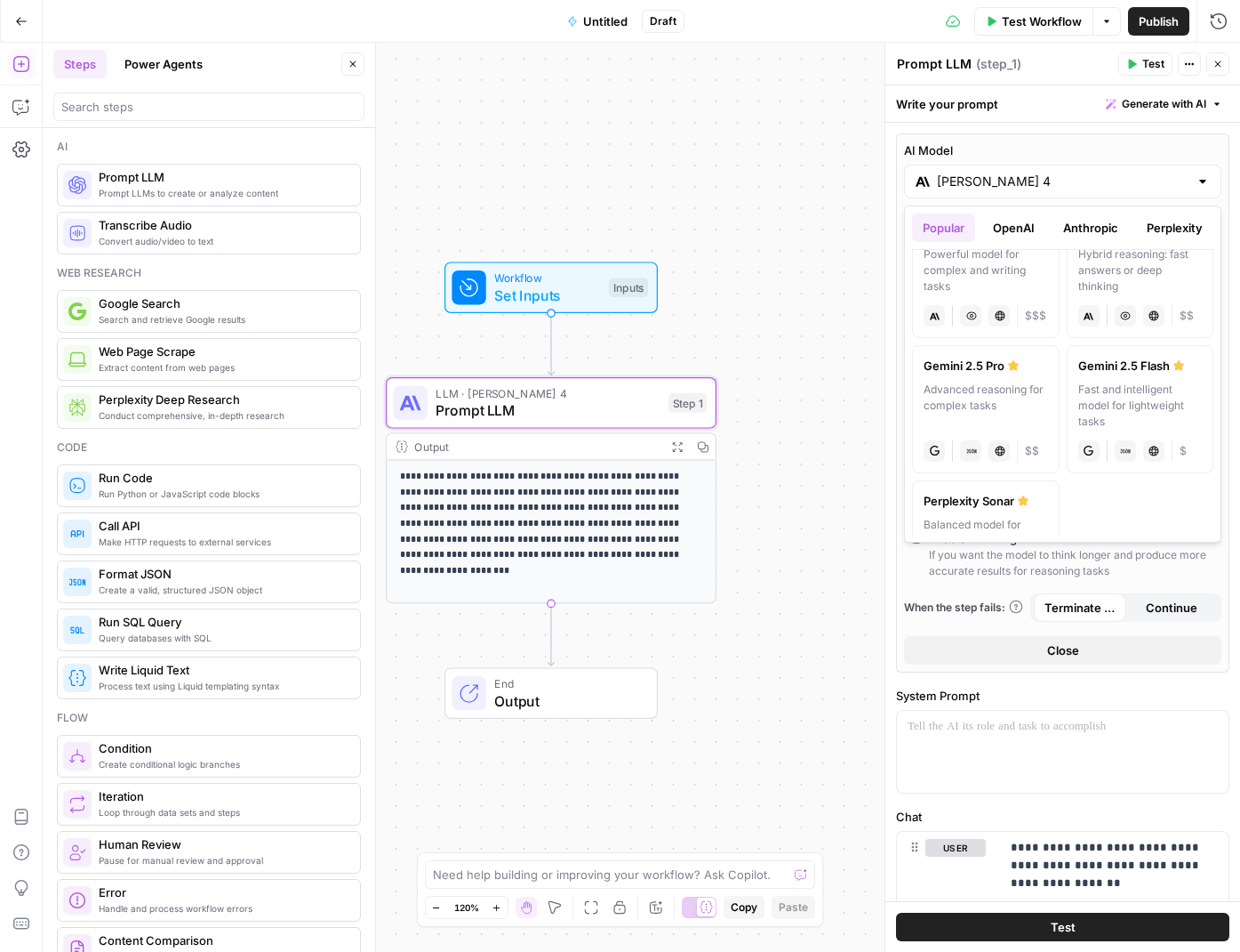
click at [987, 407] on div "Advanced reasoning for complex tasks" at bounding box center [985, 405] width 124 height 48
type input "Gemini 2.5 Pro"
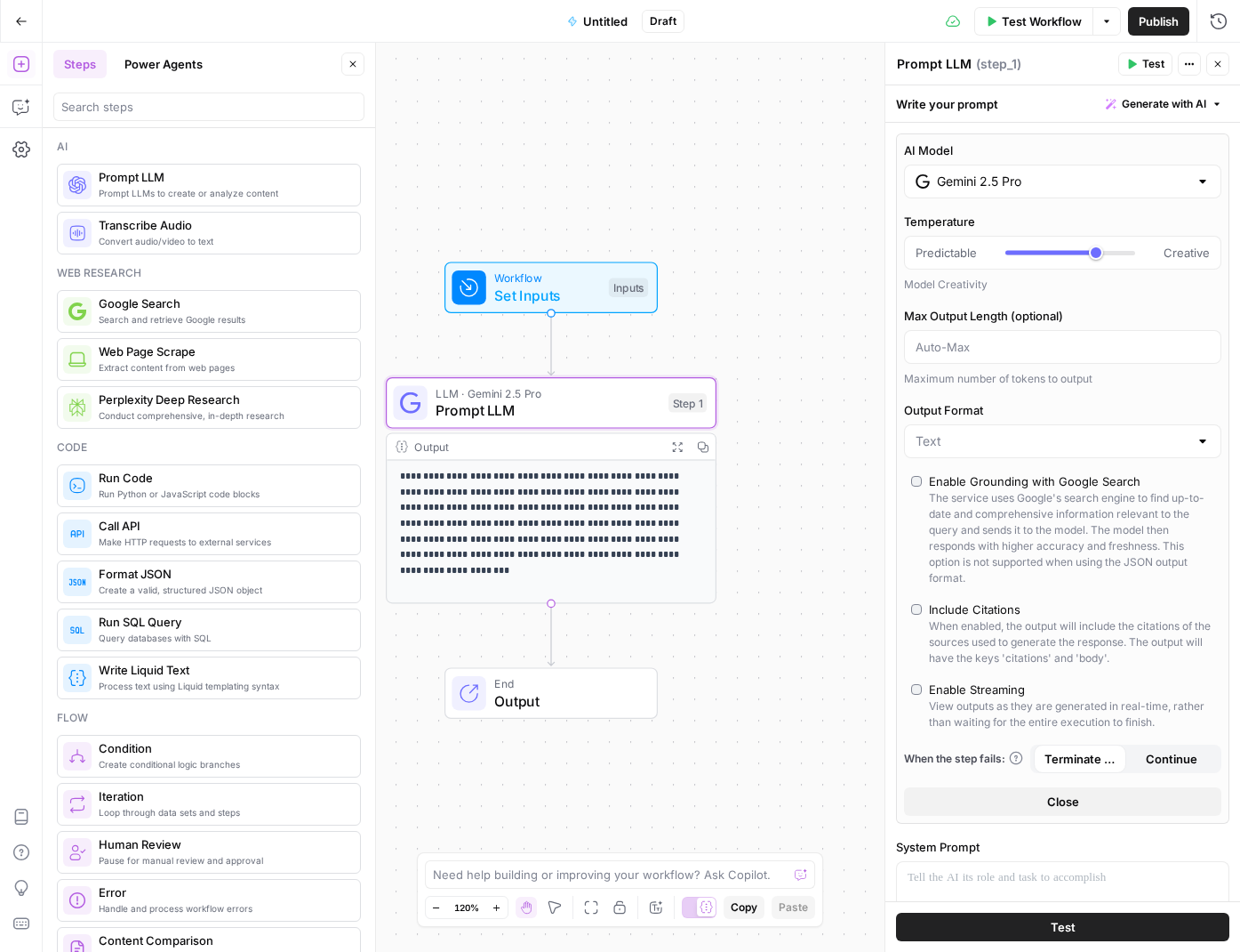
click at [1142, 72] on button "Test" at bounding box center [1145, 65] width 54 height 24
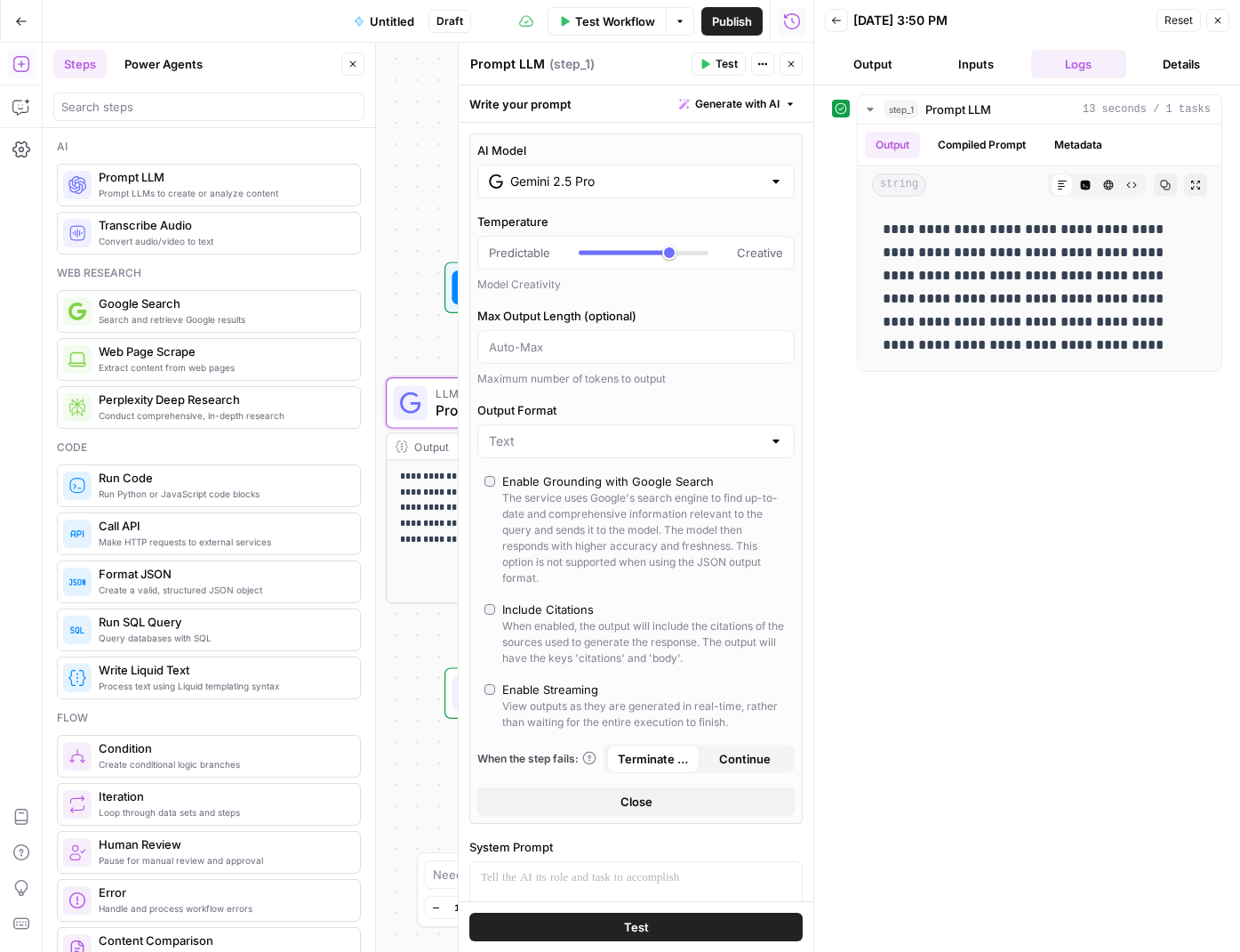
click at [1222, 21] on icon "button" at bounding box center [1217, 20] width 11 height 11
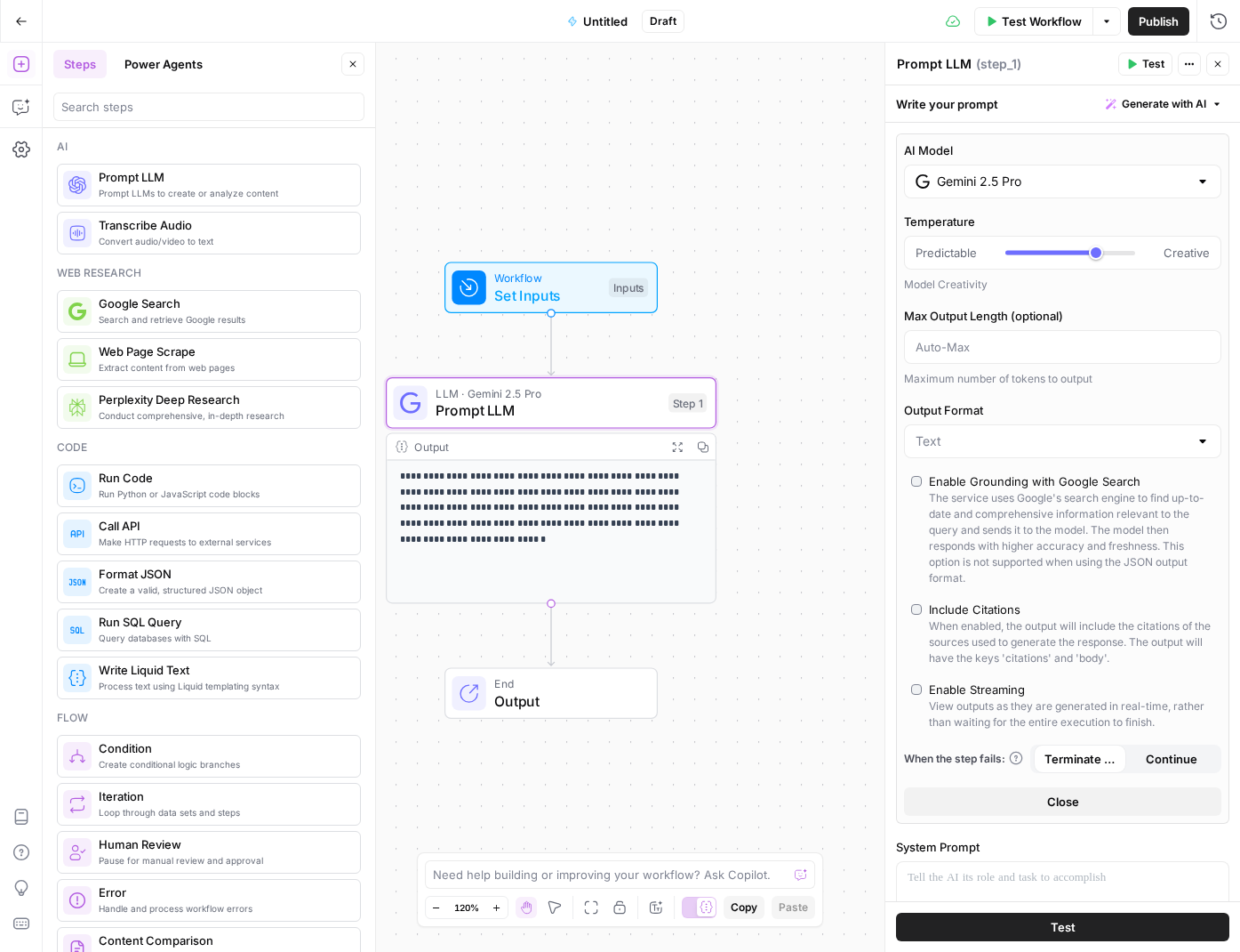
click at [553, 515] on p "**********" at bounding box center [551, 499] width 303 height 62
click at [582, 487] on p "**********" at bounding box center [551, 499] width 303 height 62
click at [617, 411] on span "Prompt LLM" at bounding box center [547, 410] width 224 height 22
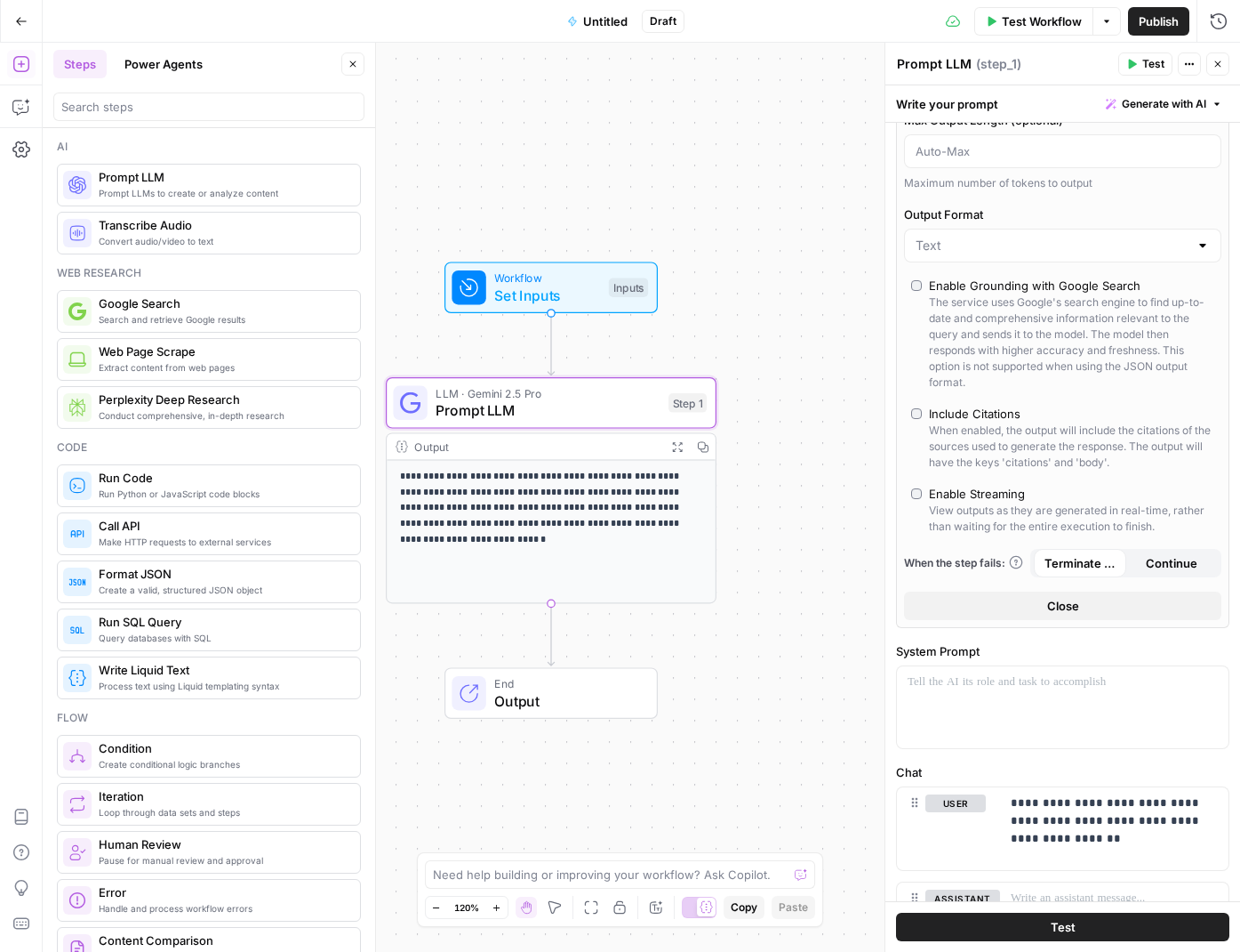
scroll to position [311, 0]
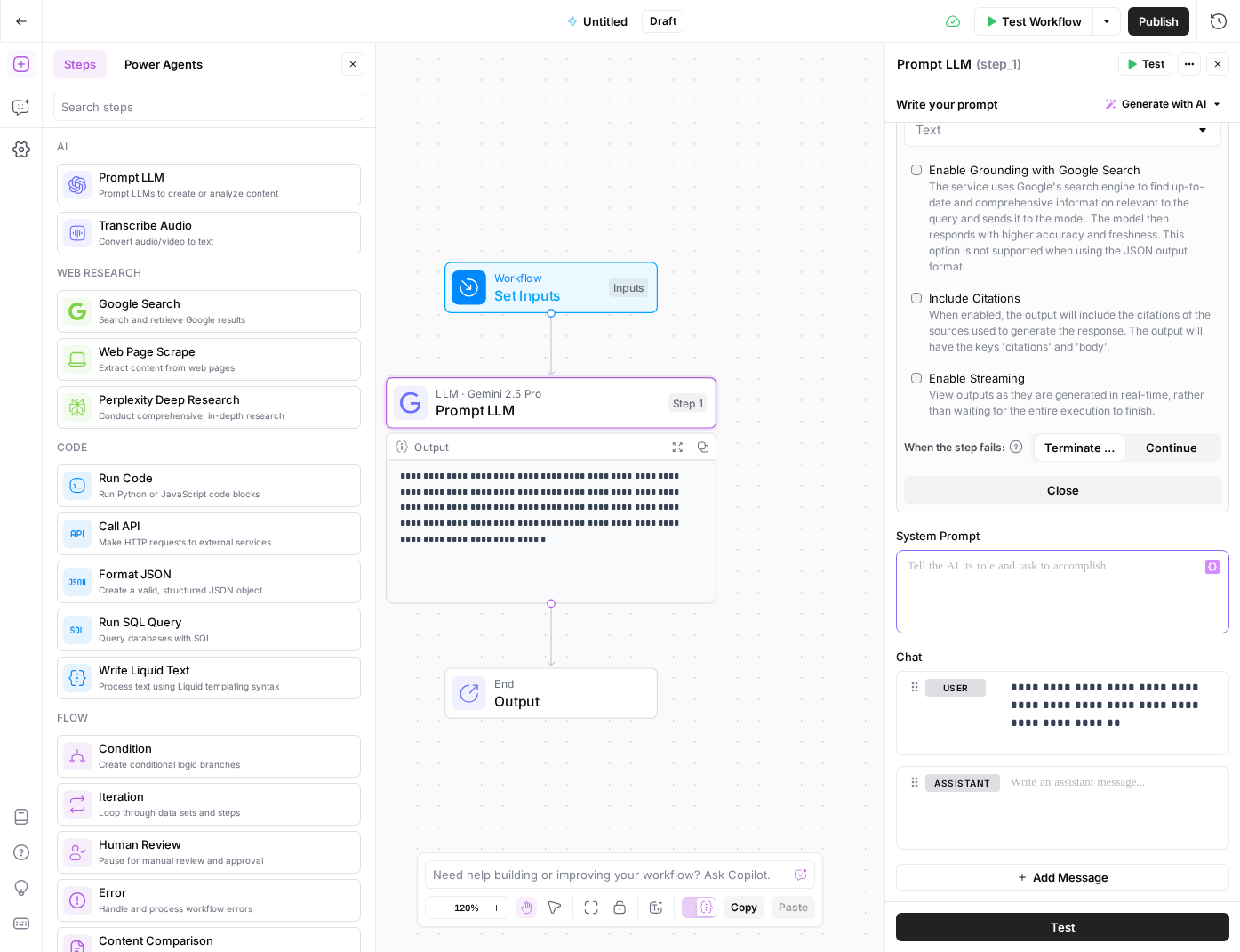
drag, startPoint x: 909, startPoint y: 579, endPoint x: 631, endPoint y: 531, distance: 282.1
click at [909, 579] on div at bounding box center [1063, 591] width 331 height 81
click at [973, 581] on div at bounding box center [1063, 591] width 331 height 81
click at [922, 565] on p "**********" at bounding box center [1063, 567] width 311 height 18
click at [1161, 570] on p "**********" at bounding box center [1063, 567] width 311 height 18
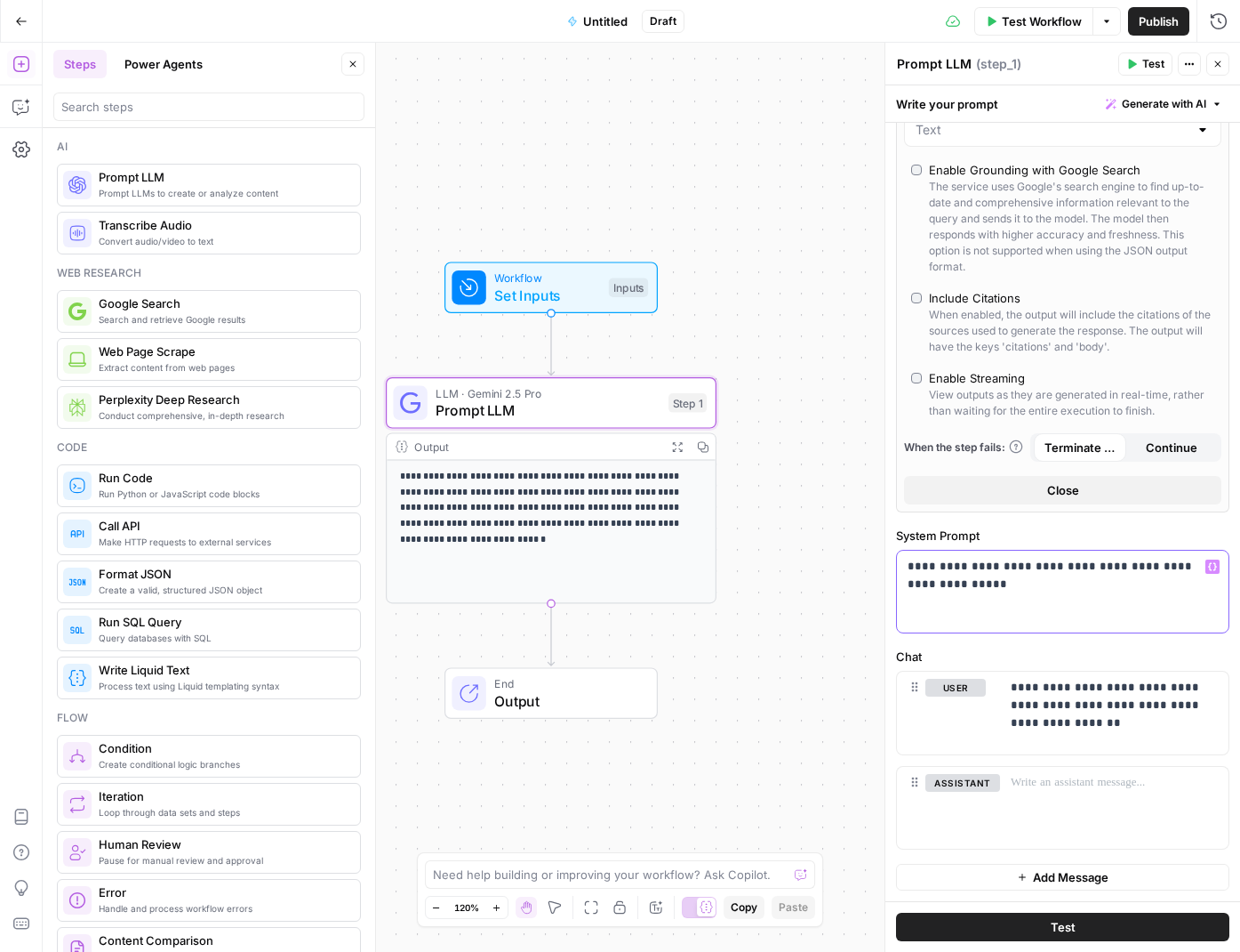
click at [940, 581] on p "**********" at bounding box center [1063, 576] width 311 height 35
click at [1008, 589] on p "**********" at bounding box center [1063, 576] width 311 height 35
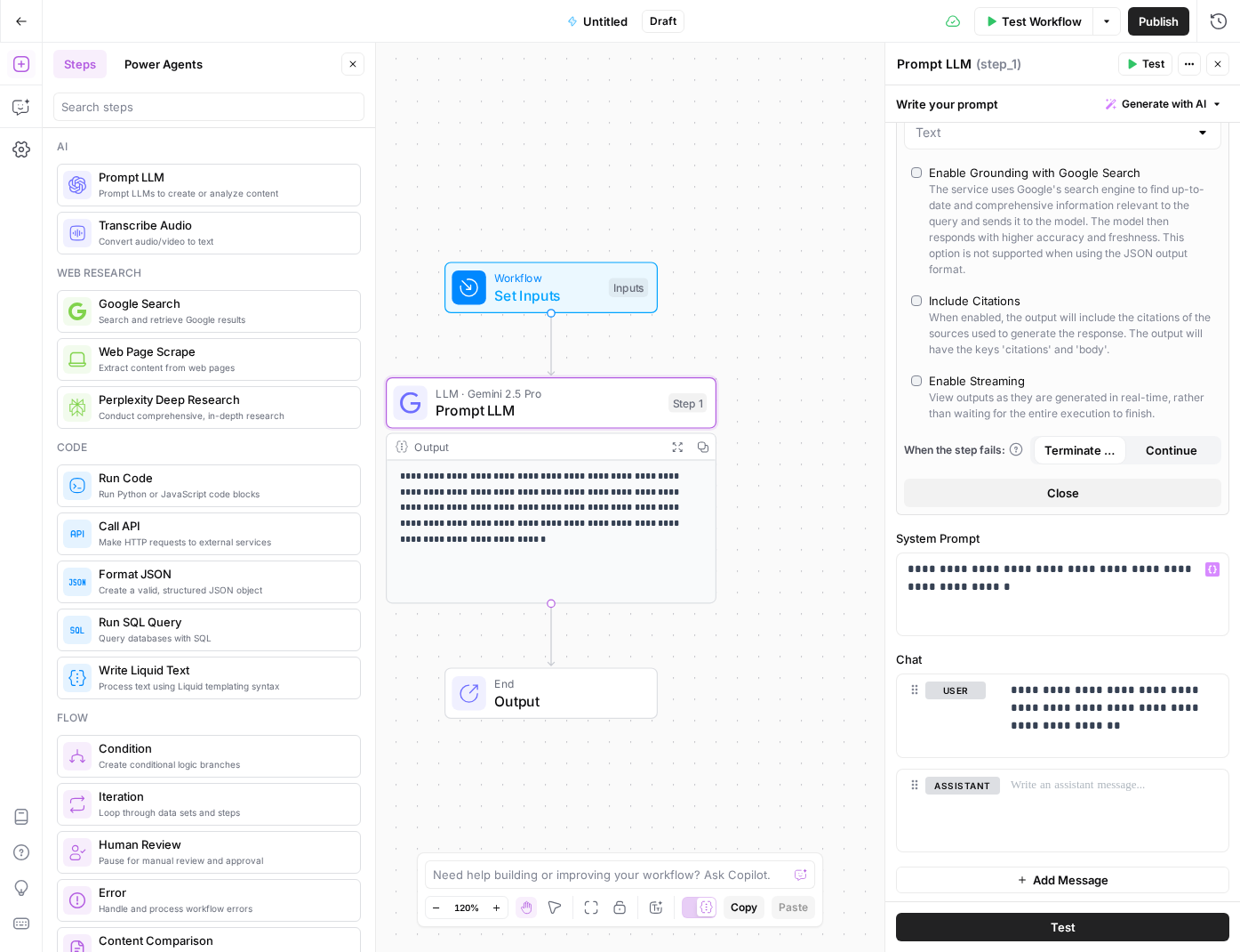
click at [1136, 64] on icon "button" at bounding box center [1133, 65] width 8 height 10
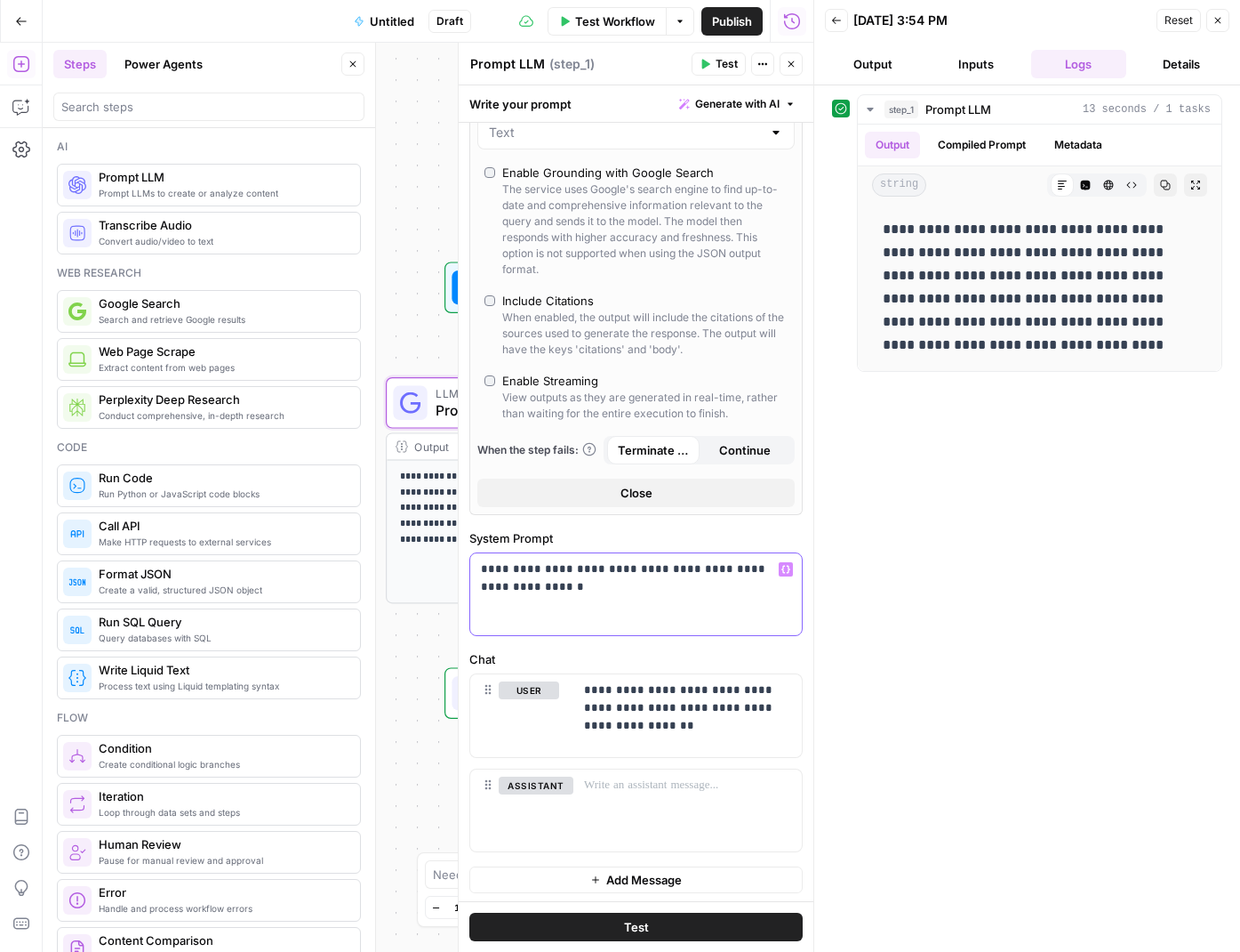
click at [633, 581] on p "**********" at bounding box center [636, 577] width 311 height 35
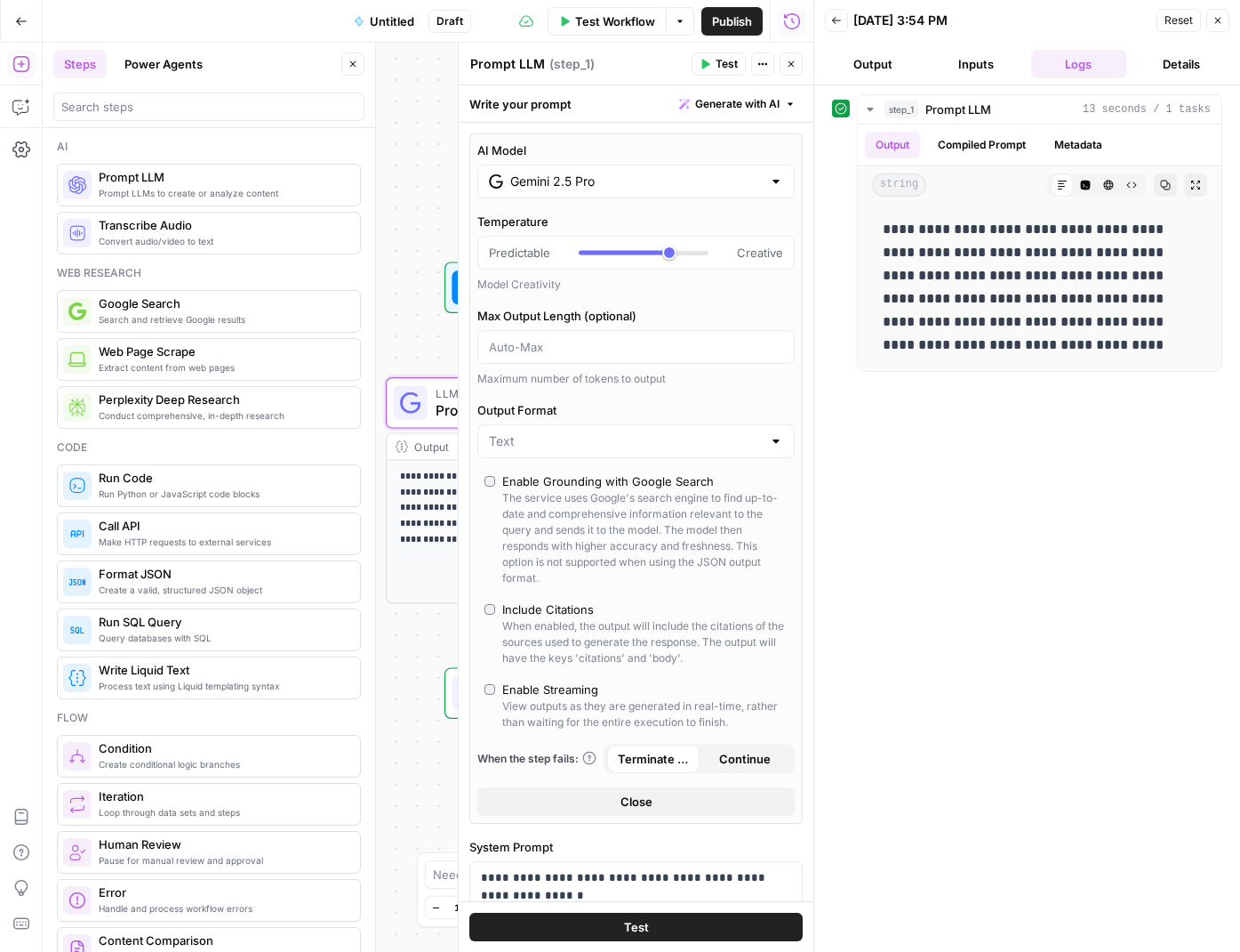
scroll to position [311, 0]
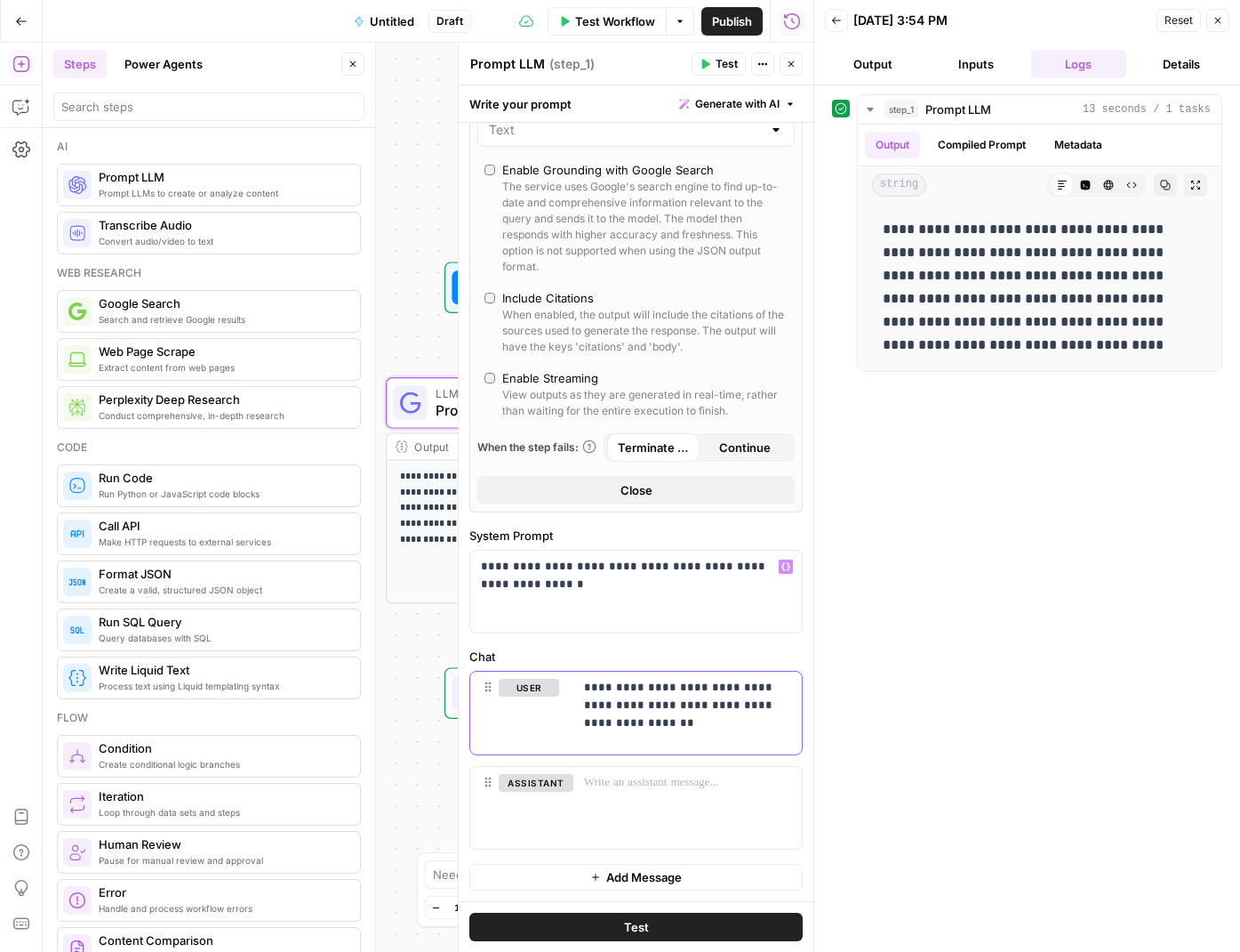
click at [661, 726] on p "**********" at bounding box center [687, 705] width 207 height 53
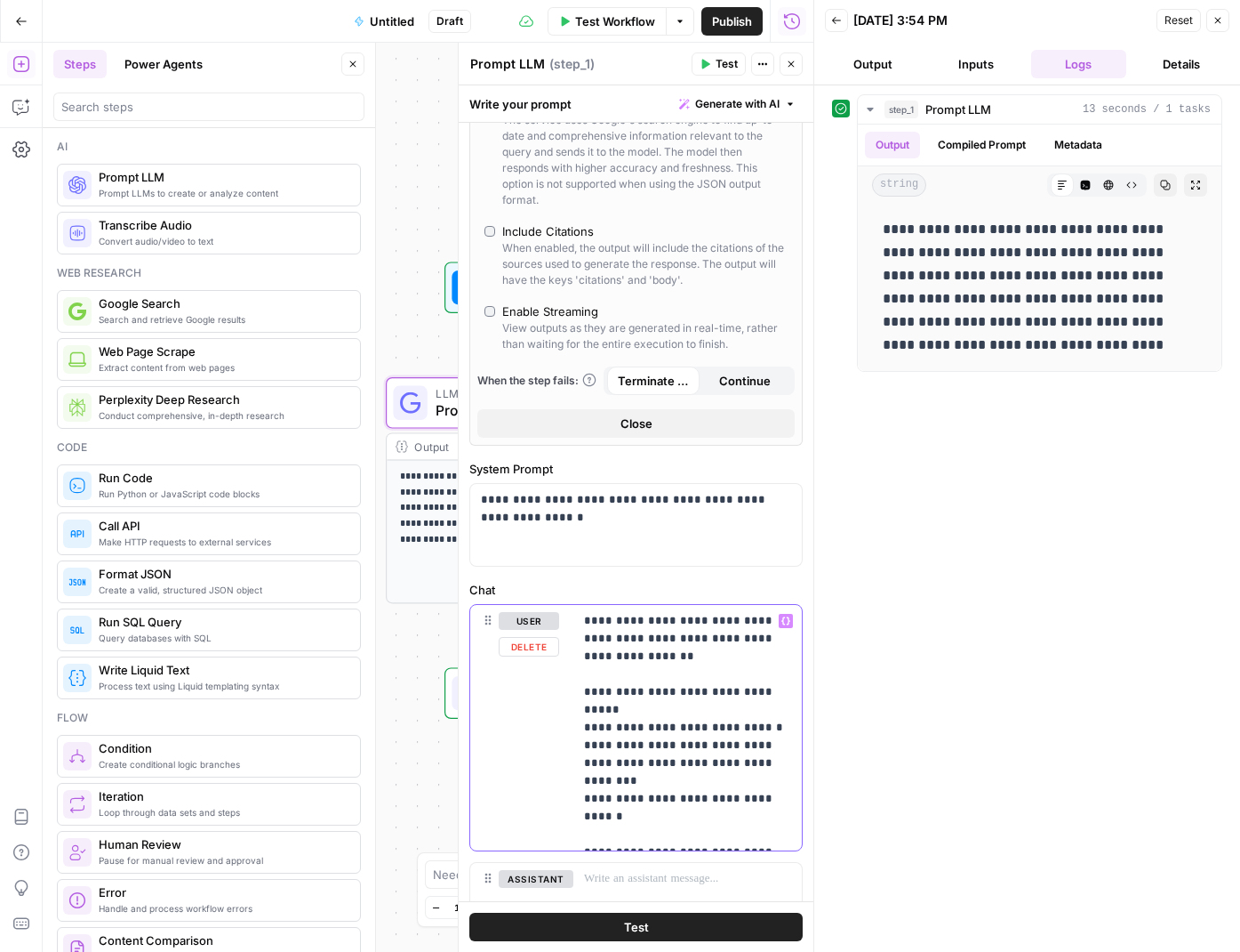
scroll to position [382, 0]
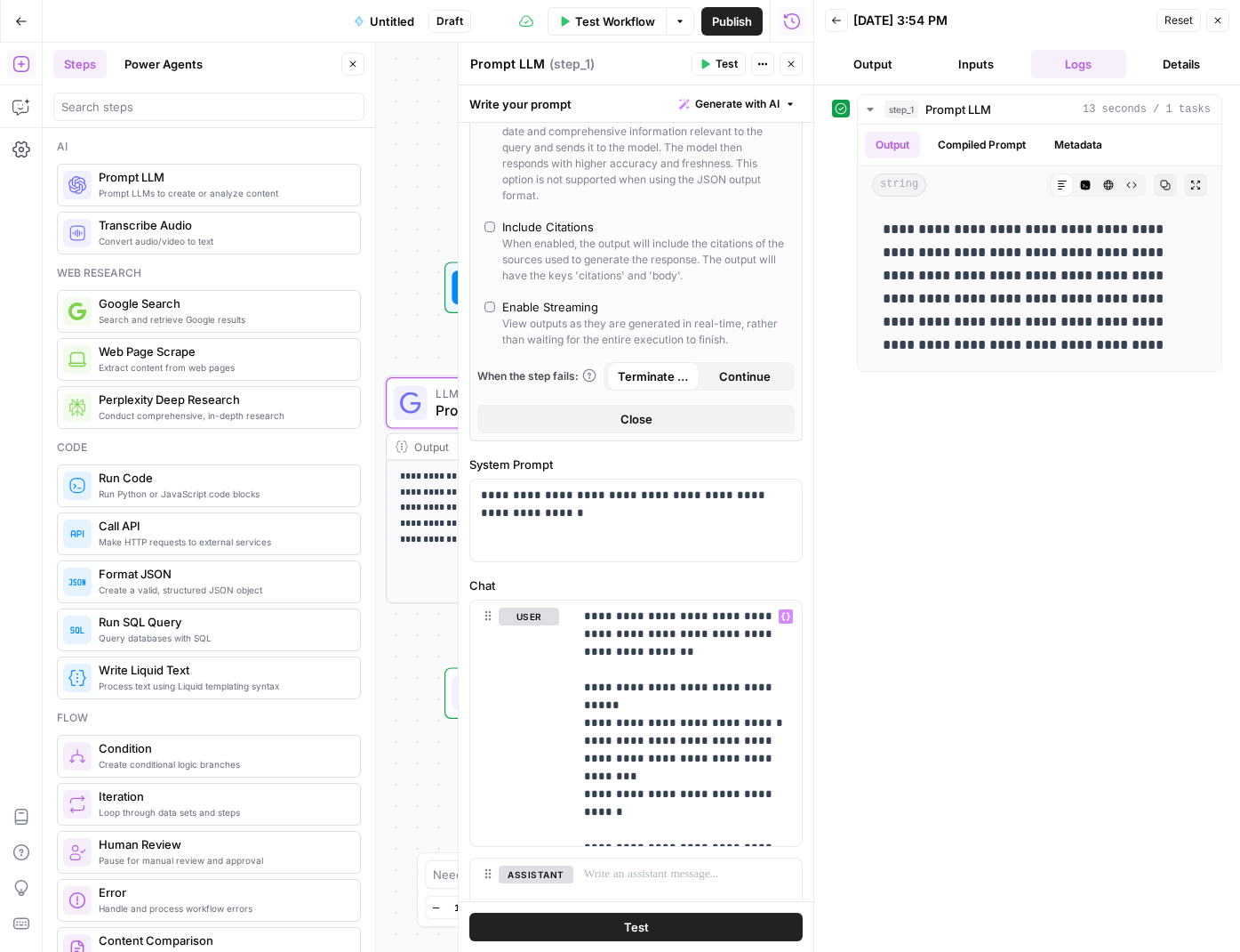
click at [634, 937] on button "Test" at bounding box center [636, 927] width 333 height 28
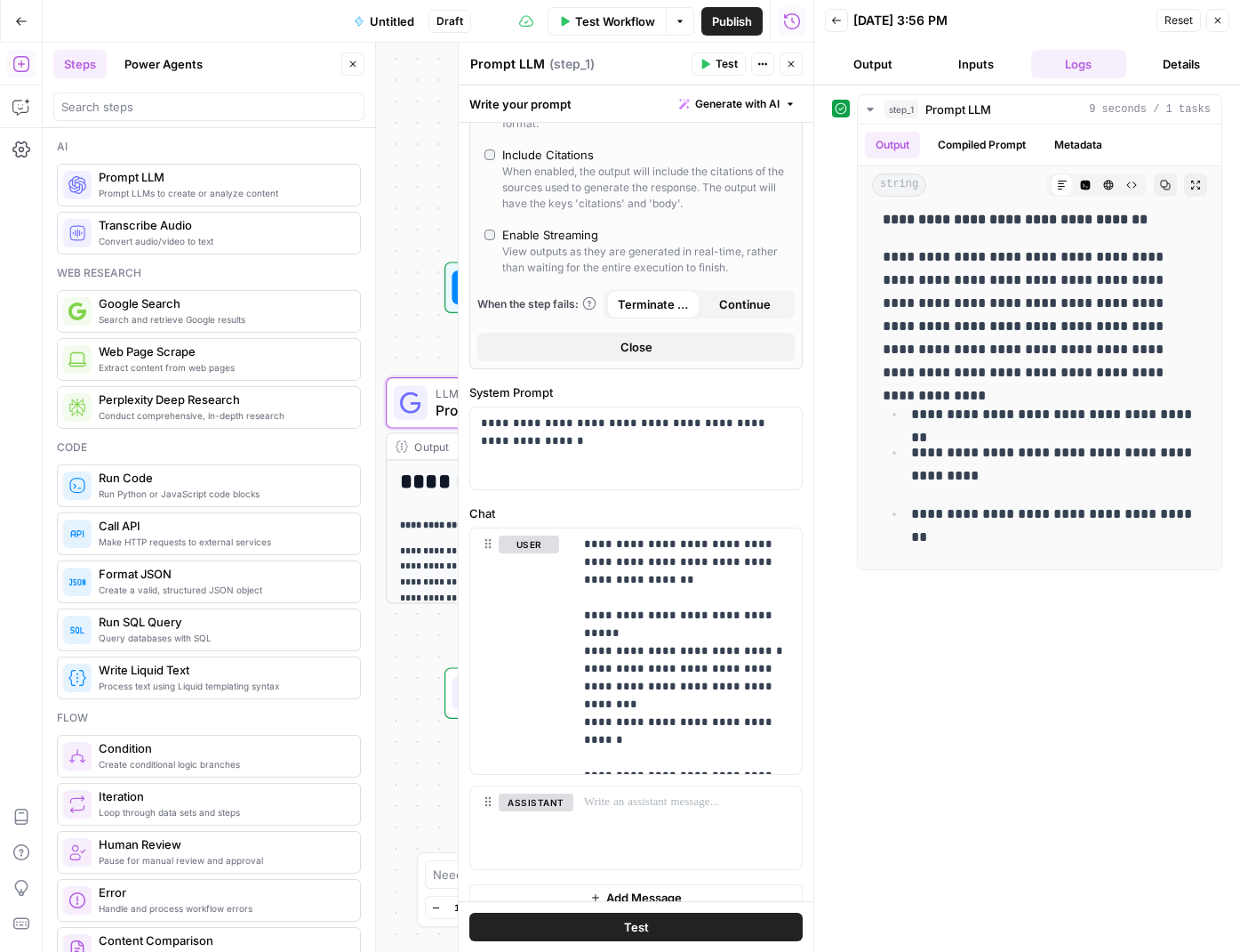
scroll to position [451, 0]
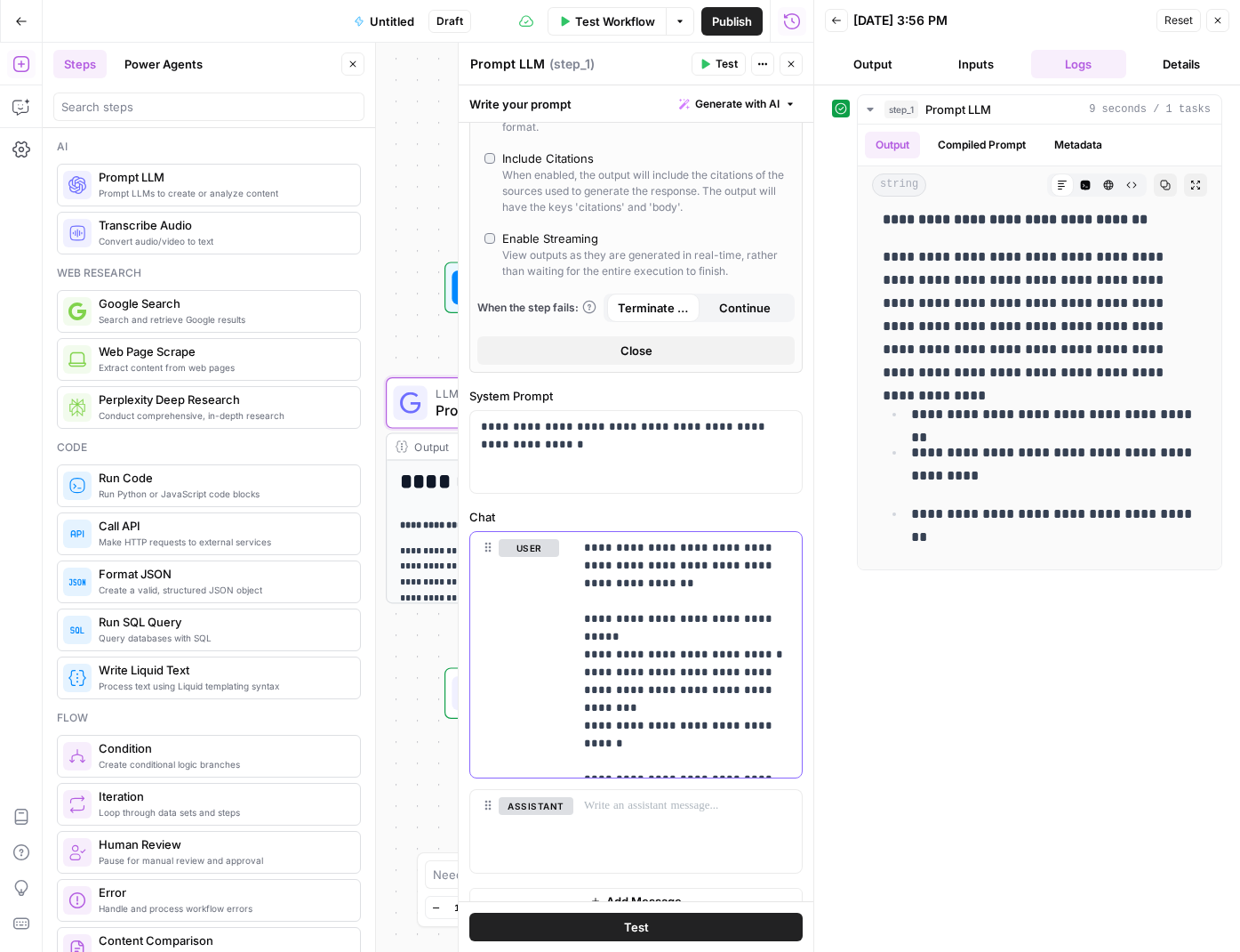
click at [773, 701] on p "**********" at bounding box center [687, 655] width 207 height 231
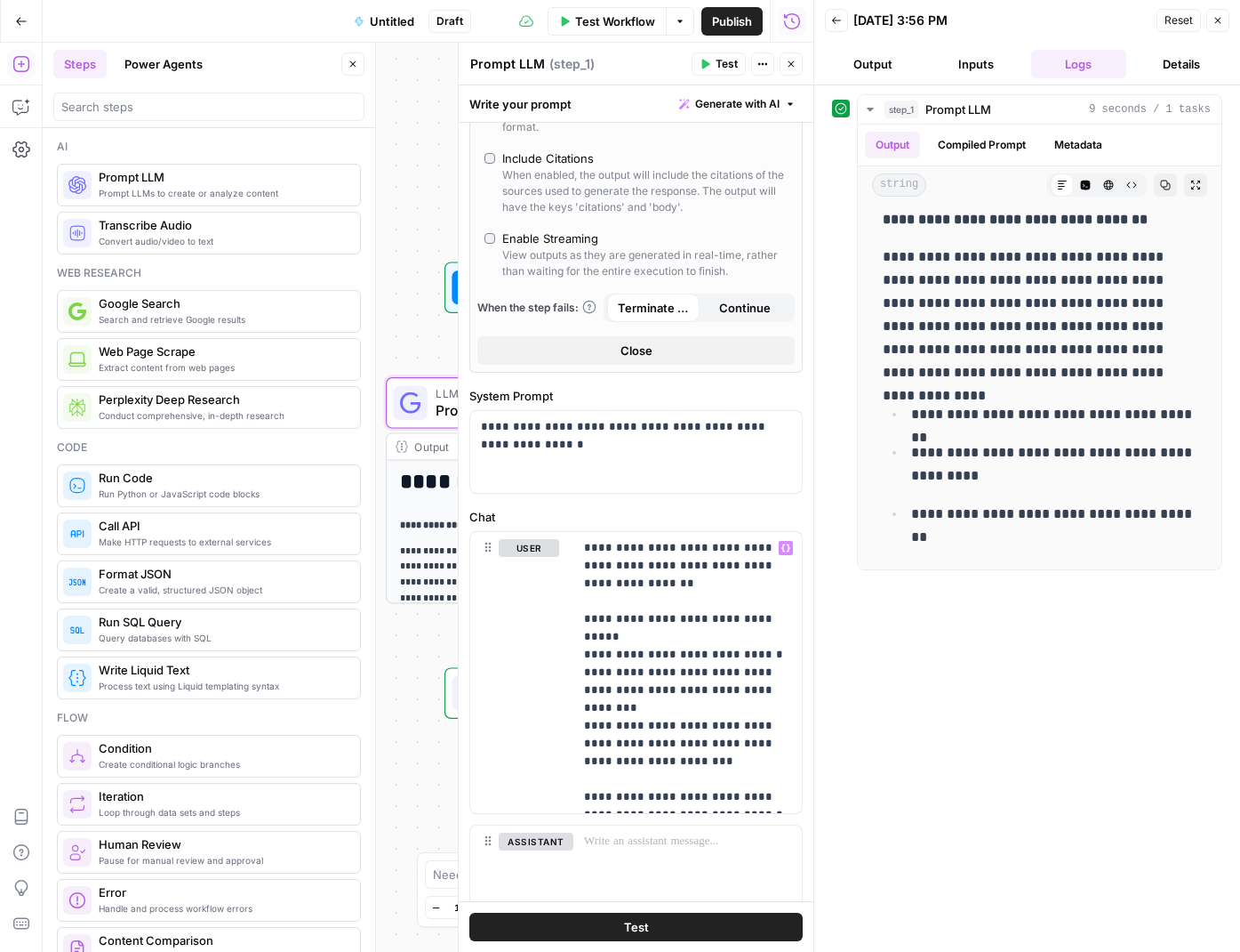
drag, startPoint x: 670, startPoint y: 936, endPoint x: 374, endPoint y: 764, distance: 342.3
click at [670, 936] on button "Test" at bounding box center [636, 927] width 333 height 28
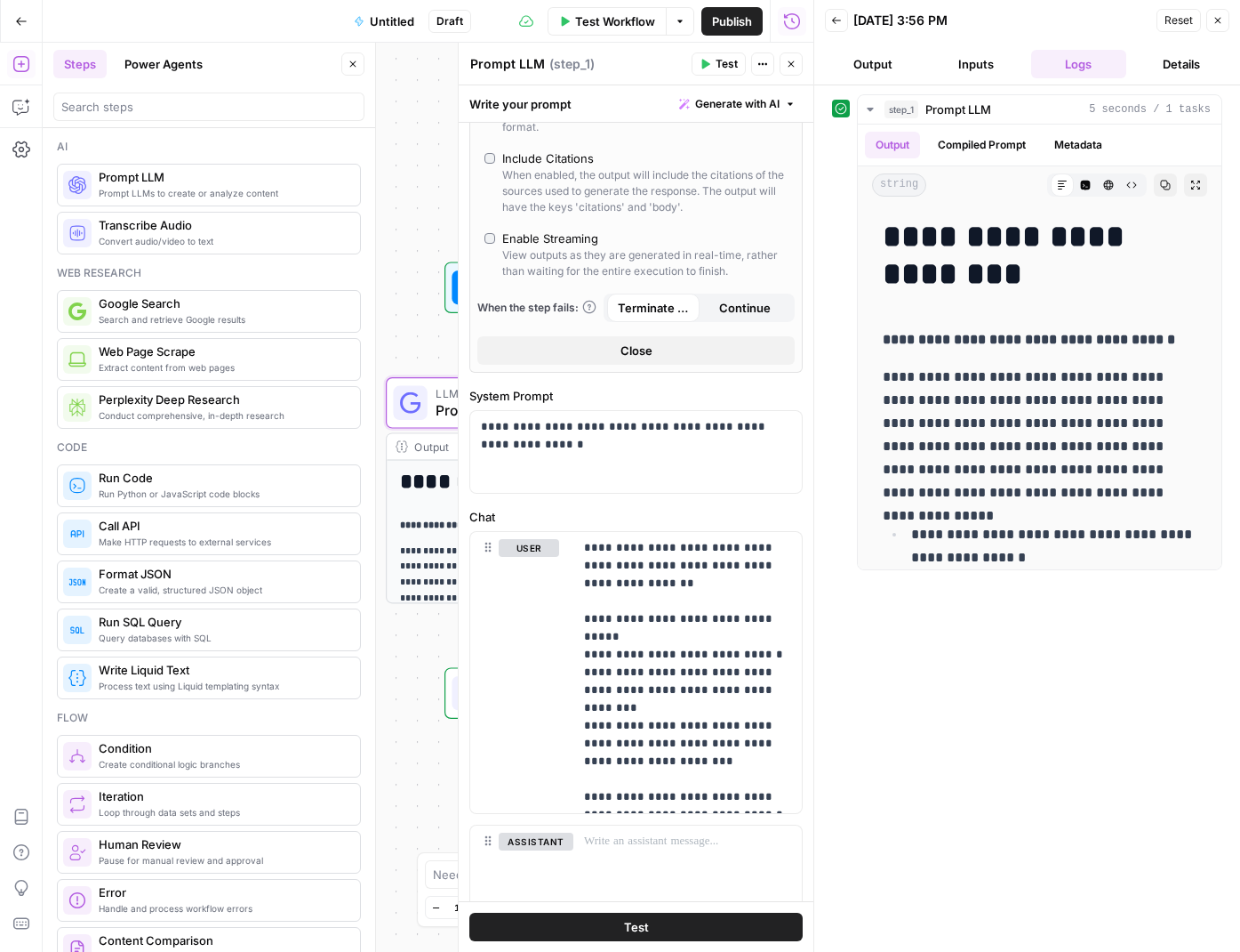
scroll to position [144, 0]
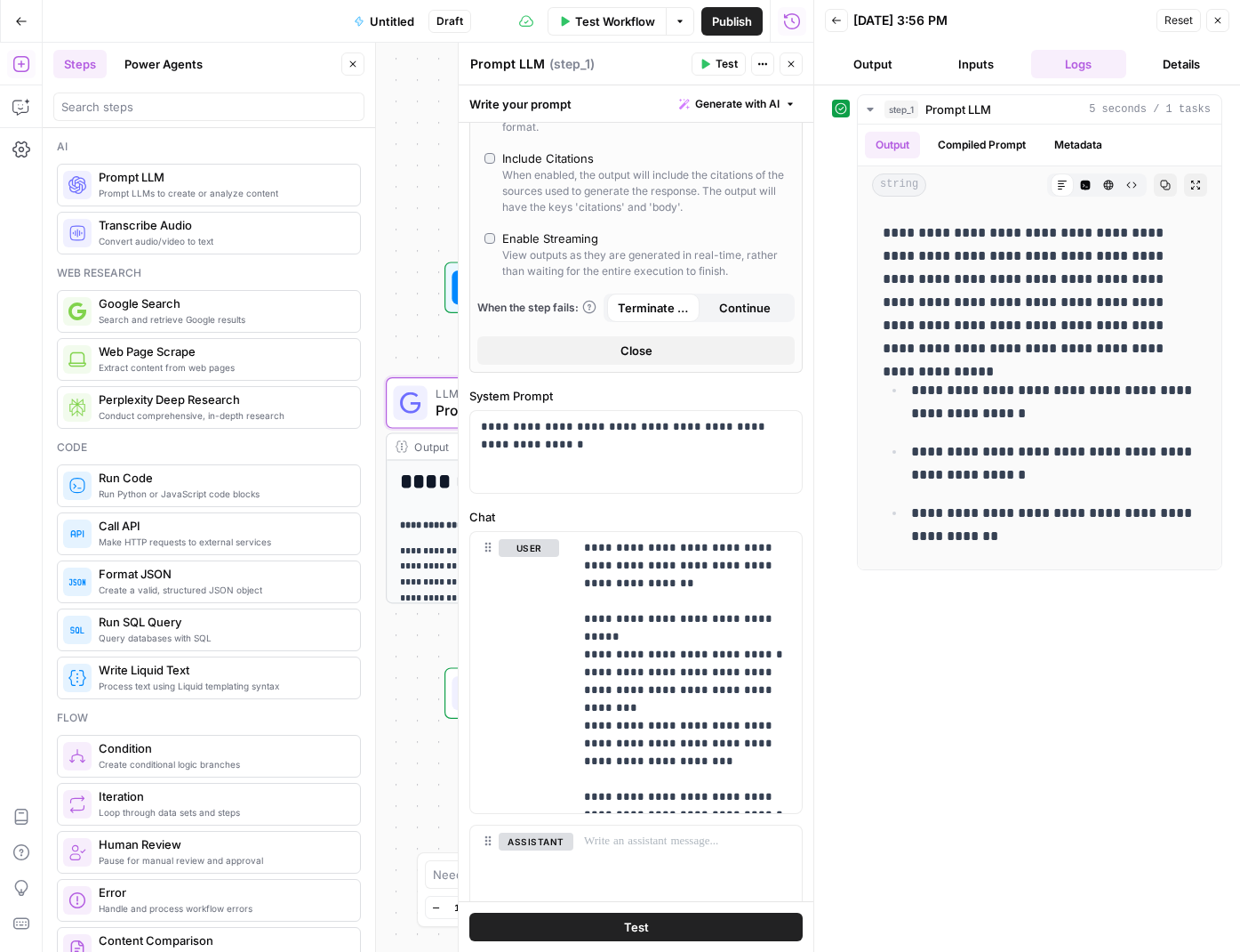
click at [1224, 19] on button "Close" at bounding box center [1218, 21] width 24 height 24
